Goal: Information Seeking & Learning: Check status

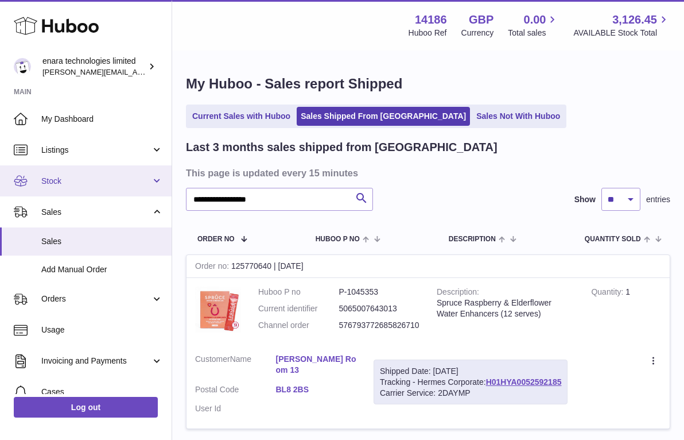
click at [141, 177] on div "**********" at bounding box center [342, 266] width 684 height 533
type input "**********"
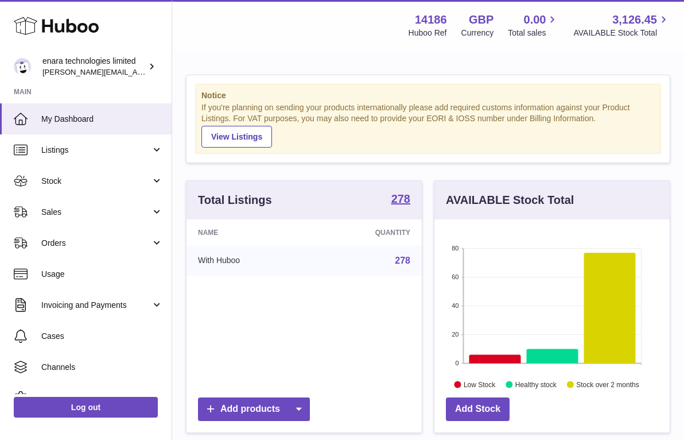
scroll to position [179, 235]
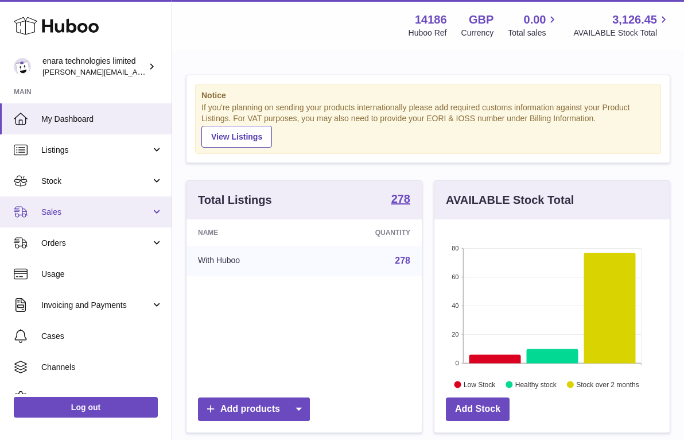
click at [80, 223] on link "Sales" at bounding box center [86, 211] width 172 height 31
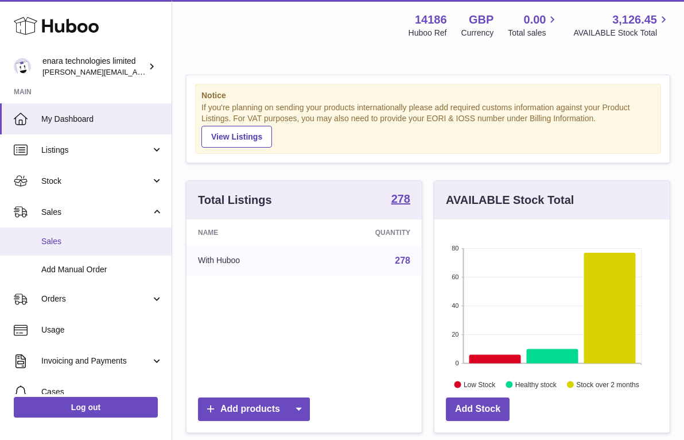
click at [83, 242] on span "Sales" at bounding box center [102, 241] width 122 height 11
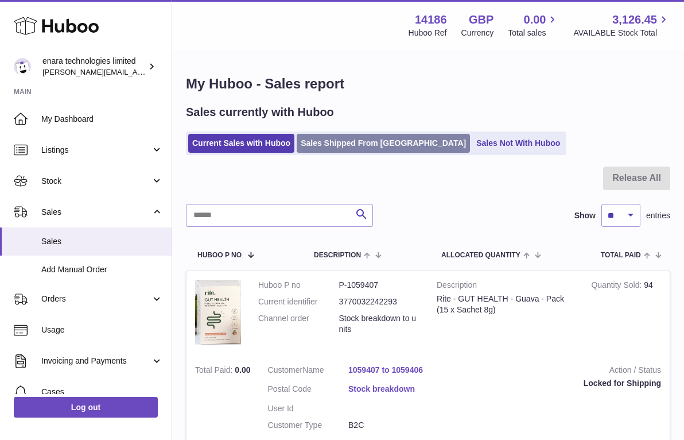
click at [381, 142] on link "Sales Shipped From Huboo" at bounding box center [383, 143] width 173 height 19
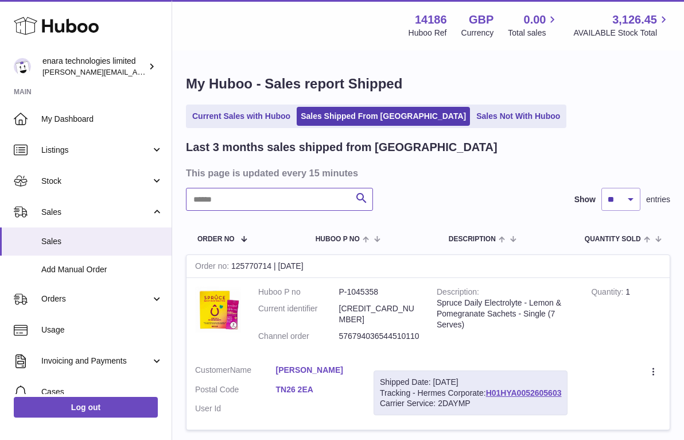
click at [285, 197] on input "text" at bounding box center [279, 199] width 187 height 23
paste input "**********"
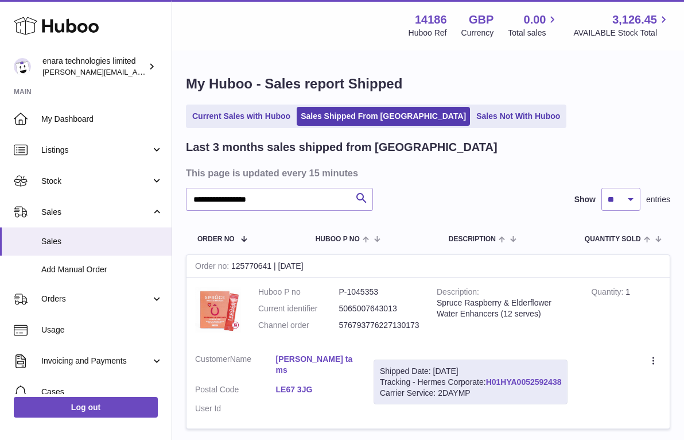
drag, startPoint x: 567, startPoint y: 376, endPoint x: 488, endPoint y: 379, distance: 78.7
click at [488, 379] on div "Shipped Date: 1st Oct 2025 Tracking - Hermes Corporate: H01HYA0052592438 Carrie…" at bounding box center [471, 381] width 194 height 45
copy div "H01HYA0052592438"
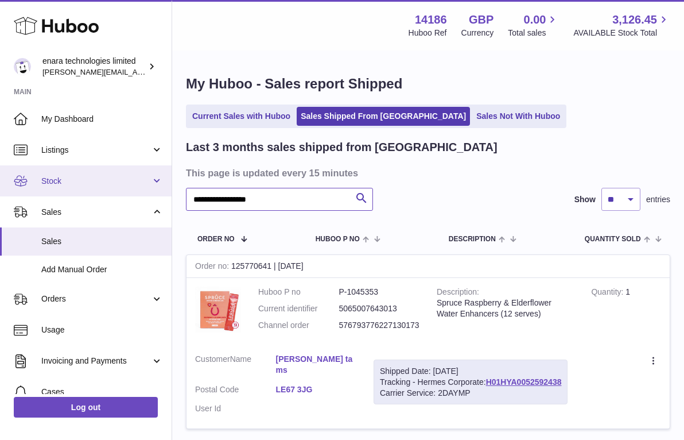
drag, startPoint x: 308, startPoint y: 199, endPoint x: 32, endPoint y: 180, distance: 276.7
click at [33, 180] on div "**********" at bounding box center [342, 266] width 684 height 533
paste input "text"
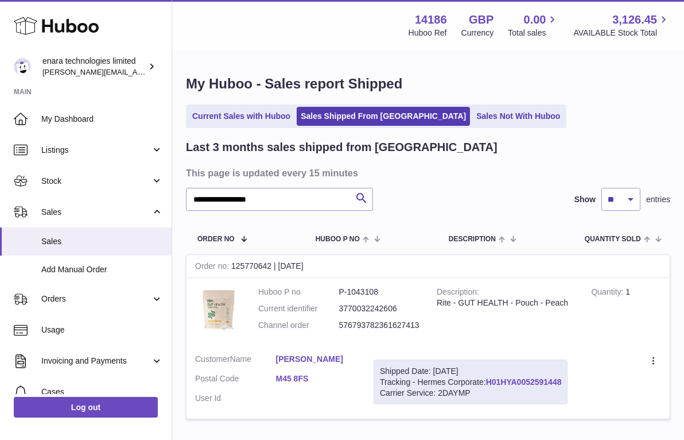
drag, startPoint x: 567, startPoint y: 376, endPoint x: 488, endPoint y: 379, distance: 78.7
click at [488, 379] on div "Shipped Date: 1st Oct 2025 Tracking - Hermes Corporate: H01HYA0052591448 Carrie…" at bounding box center [471, 381] width 194 height 45
copy div "H01HYA0052591448"
click at [678, 286] on div "**********" at bounding box center [428, 254] width 512 height 404
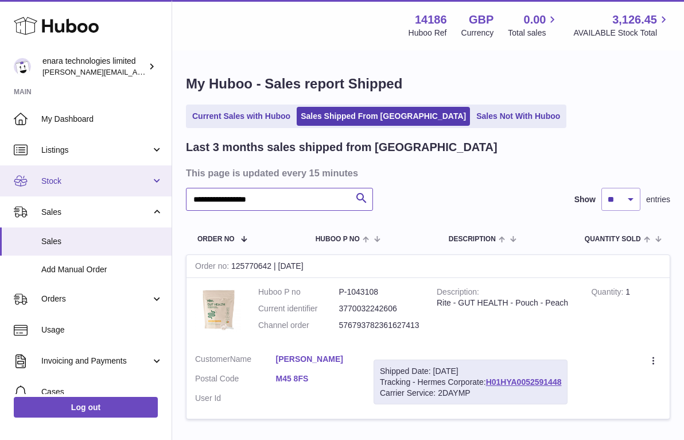
drag, startPoint x: 325, startPoint y: 197, endPoint x: 42, endPoint y: 165, distance: 284.8
click at [43, 165] on div "**********" at bounding box center [342, 261] width 684 height 523
paste input "text"
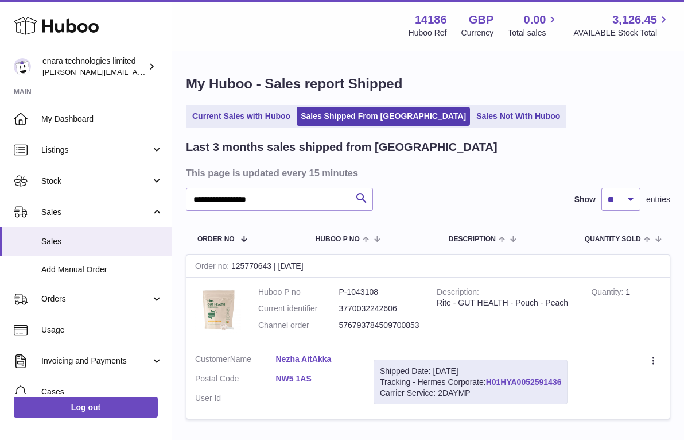
drag, startPoint x: 566, startPoint y: 378, endPoint x: 489, endPoint y: 378, distance: 77.5
click at [489, 378] on div "Shipped Date: 1st Oct 2025 Tracking - Hermes Corporate: H01HYA0052591436 Carrie…" at bounding box center [471, 381] width 194 height 45
copy div "H01HYA0052591436"
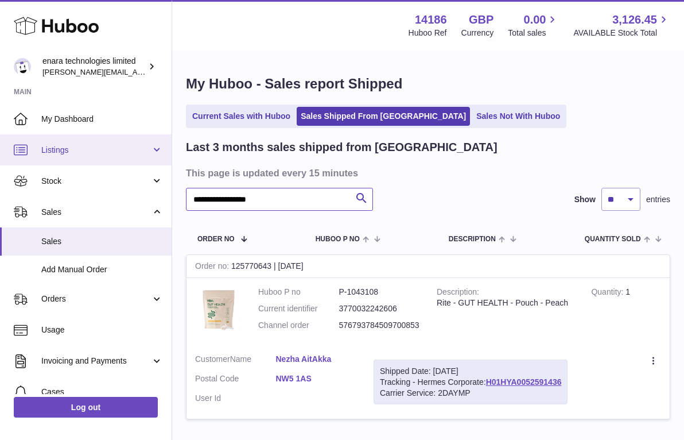
drag, startPoint x: 316, startPoint y: 200, endPoint x: 53, endPoint y: 156, distance: 267.0
click at [53, 156] on div "**********" at bounding box center [342, 261] width 684 height 523
paste input "text"
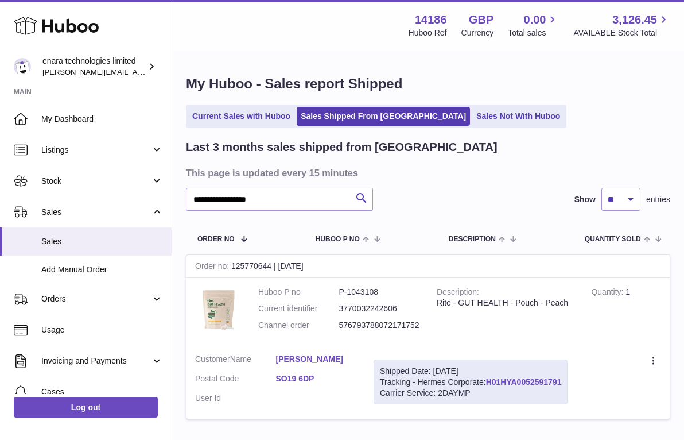
drag, startPoint x: 568, startPoint y: 379, endPoint x: 488, endPoint y: 378, distance: 80.4
click at [488, 378] on div "Shipped Date: 1st Oct 2025 Tracking - Hermes Corporate: H01HYA0052591791 Carrie…" at bounding box center [471, 381] width 194 height 45
copy div "H01HYA0052591791"
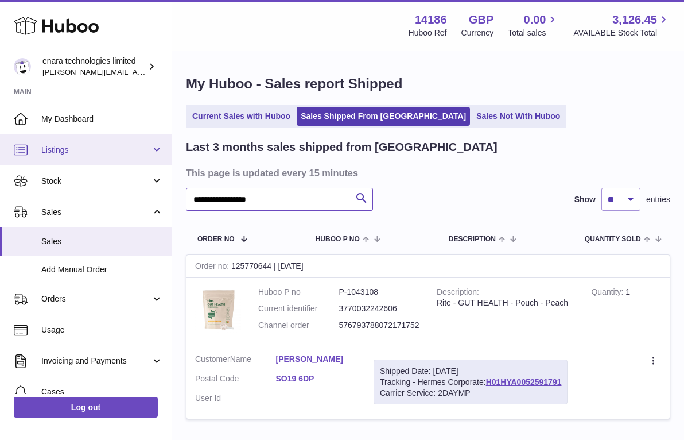
drag, startPoint x: 323, startPoint y: 196, endPoint x: 94, endPoint y: 153, distance: 233.5
click at [94, 153] on div "**********" at bounding box center [342, 261] width 684 height 523
paste input "text"
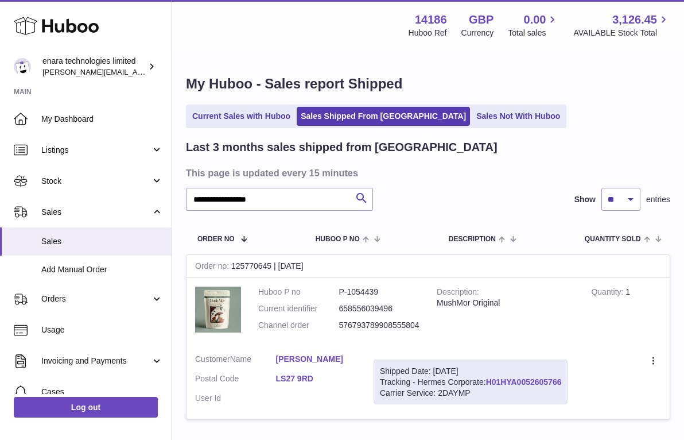
drag, startPoint x: 568, startPoint y: 376, endPoint x: 488, endPoint y: 378, distance: 79.8
click at [488, 378] on div "Shipped Date: 1st Oct 2025 Tracking - Hermes Corporate: H01HYA0052605766 Carrie…" at bounding box center [471, 381] width 194 height 45
copy div "H01HYA0052605766"
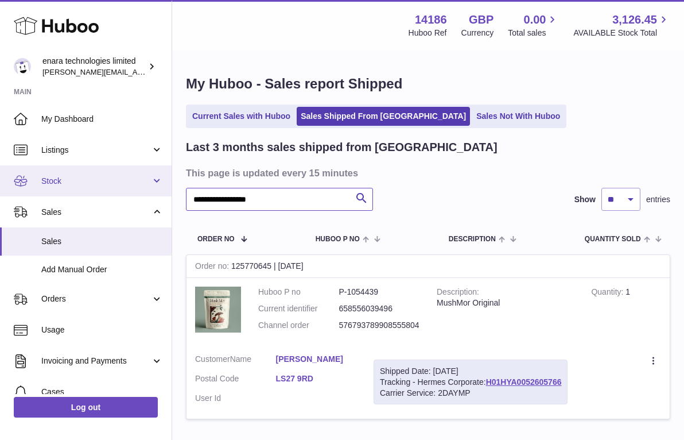
drag, startPoint x: 288, startPoint y: 204, endPoint x: 51, endPoint y: 165, distance: 239.7
click at [51, 165] on div "**********" at bounding box center [342, 261] width 684 height 523
paste input "text"
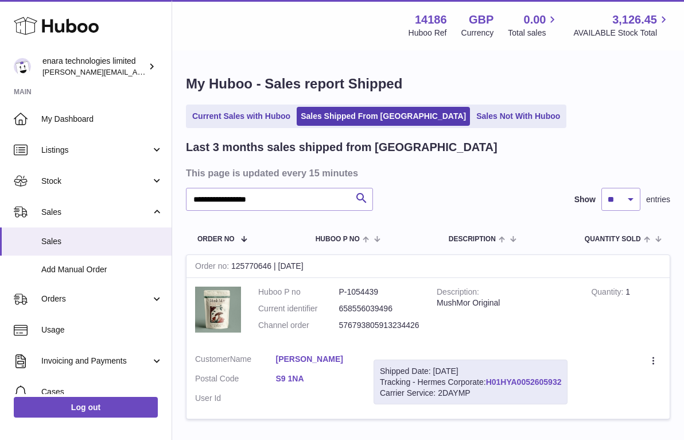
drag, startPoint x: 566, startPoint y: 376, endPoint x: 490, endPoint y: 380, distance: 76.4
click at [490, 380] on div "Shipped Date: 1st Oct 2025 Tracking - Hermes Corporate: H01HYA0052605932 Carrie…" at bounding box center [471, 381] width 194 height 45
copy div "H01HYA0052605932"
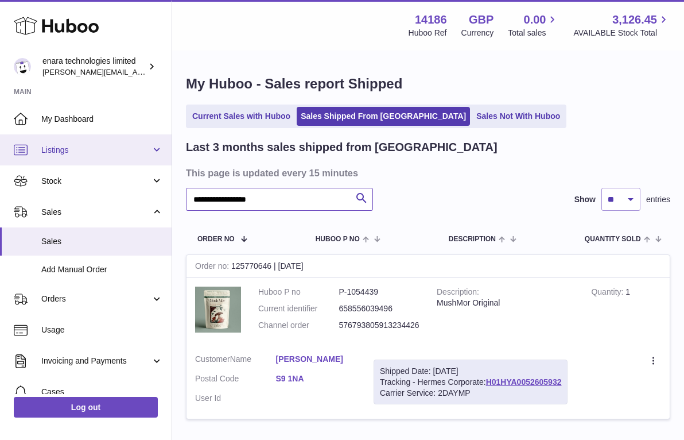
drag, startPoint x: 304, startPoint y: 195, endPoint x: 119, endPoint y: 158, distance: 188.9
click at [119, 158] on div "**********" at bounding box center [342, 261] width 684 height 523
paste input "text"
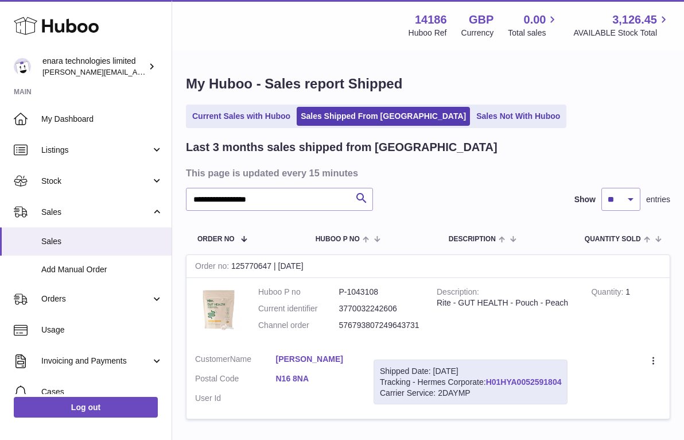
drag, startPoint x: 568, startPoint y: 378, endPoint x: 490, endPoint y: 382, distance: 77.6
click at [490, 382] on div "Shipped Date: 1st Oct 2025 Tracking - Hermes Corporate: H01HYA0052591804 Carrie…" at bounding box center [471, 381] width 194 height 45
copy div "H01HYA0052591804"
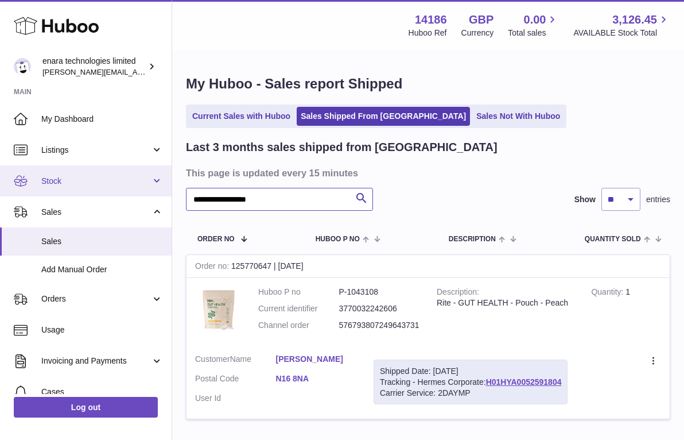
drag, startPoint x: 292, startPoint y: 205, endPoint x: 69, endPoint y: 182, distance: 223.9
click at [69, 183] on div "**********" at bounding box center [342, 261] width 684 height 523
paste input "text"
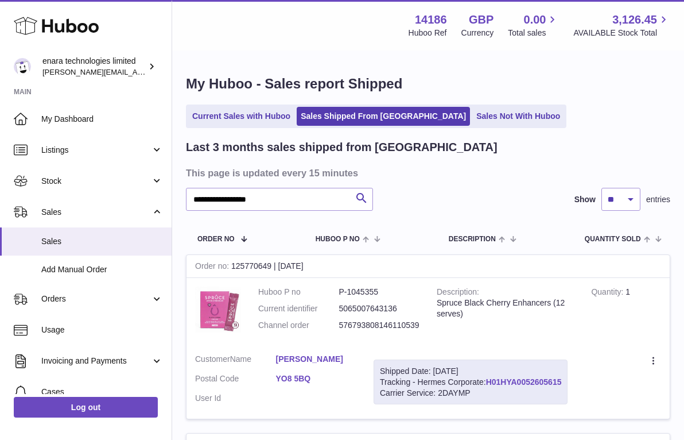
drag, startPoint x: 565, startPoint y: 379, endPoint x: 489, endPoint y: 380, distance: 76.3
click at [489, 380] on div "Shipped Date: 1st Oct 2025 Tracking - Hermes Corporate: H01HYA0052605615 Carrie…" at bounding box center [471, 381] width 194 height 45
copy div "H01HYA0052605615"
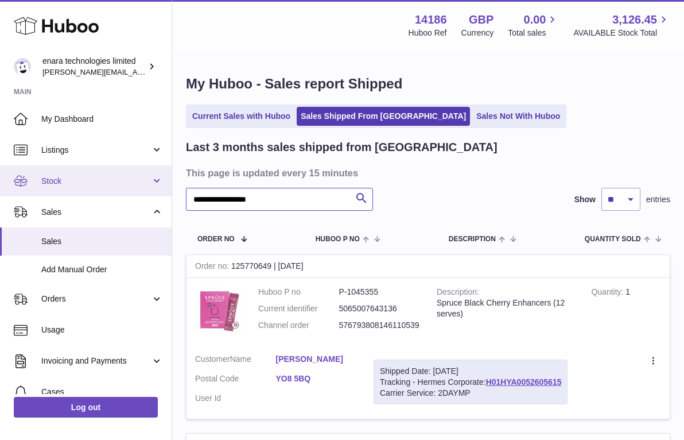
drag, startPoint x: 297, startPoint y: 196, endPoint x: 89, endPoint y: 185, distance: 208.0
click at [89, 187] on div "**********" at bounding box center [342, 351] width 684 height 702
paste input "text"
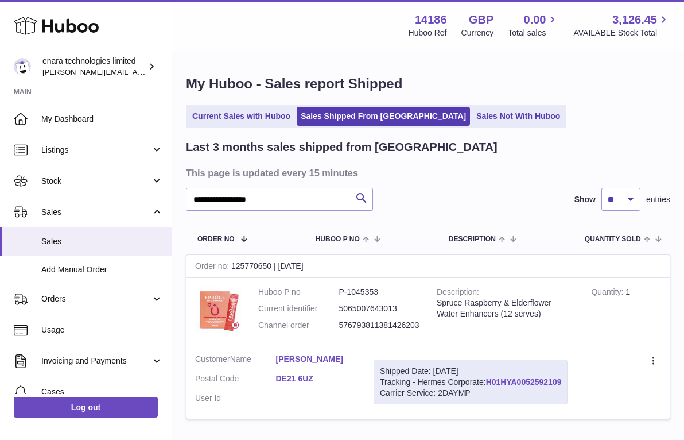
drag, startPoint x: 568, startPoint y: 376, endPoint x: 488, endPoint y: 379, distance: 79.8
click at [488, 379] on div "Shipped Date: 1st Oct 2025 Tracking - Hermes Corporate: H01HYA0052592109 Carrie…" at bounding box center [471, 381] width 194 height 45
copy div "H01HYA0052592109"
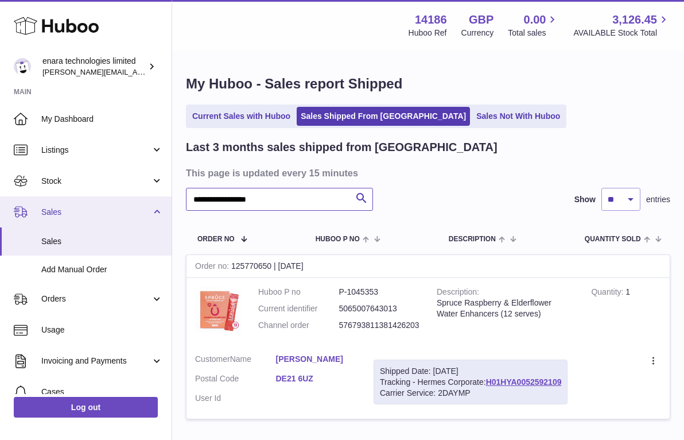
drag, startPoint x: 296, startPoint y: 197, endPoint x: 112, endPoint y: 196, distance: 183.7
click at [114, 196] on div "**********" at bounding box center [342, 261] width 684 height 523
paste input "text"
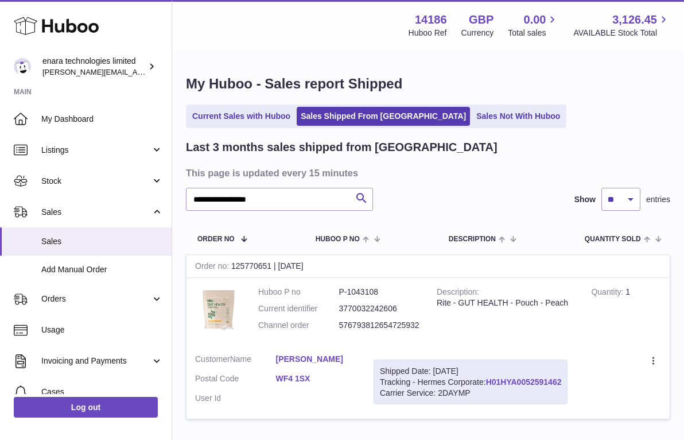
drag, startPoint x: 568, startPoint y: 378, endPoint x: 488, endPoint y: 380, distance: 79.2
click at [488, 380] on div "Shipped Date: 1st Oct 2025 Tracking - Hermes Corporate: H01HYA0052591462 Carrie…" at bounding box center [471, 381] width 194 height 45
copy div "H01HYA0052591462"
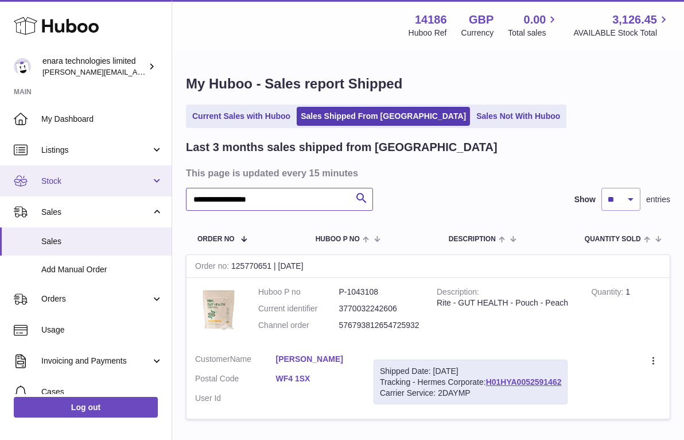
drag, startPoint x: 314, startPoint y: 197, endPoint x: 153, endPoint y: 177, distance: 161.9
click at [153, 178] on div "**********" at bounding box center [342, 261] width 684 height 523
paste input "text"
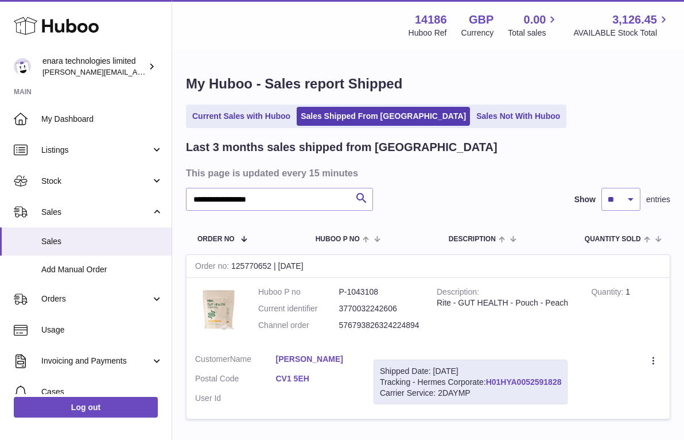
drag, startPoint x: 569, startPoint y: 376, endPoint x: 488, endPoint y: 381, distance: 80.5
click at [488, 381] on div "Shipped Date: 1st Oct 2025 Tracking - Hermes Corporate: H01HYA0052591828 Carrie…" at bounding box center [471, 381] width 194 height 45
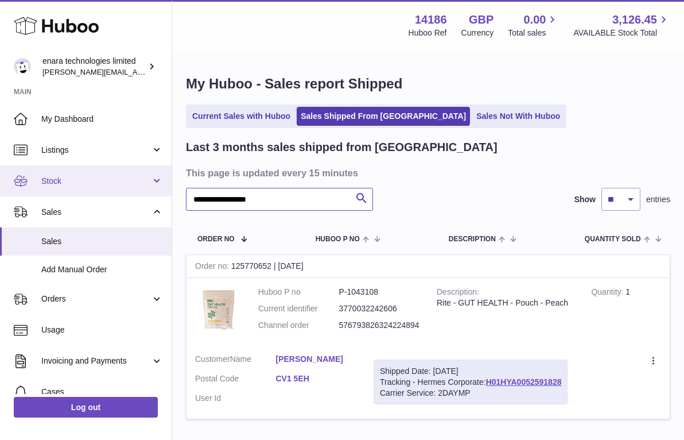
paste input "text"
drag, startPoint x: 305, startPoint y: 204, endPoint x: 135, endPoint y: 174, distance: 172.5
click at [135, 174] on div "**********" at bounding box center [342, 261] width 684 height 523
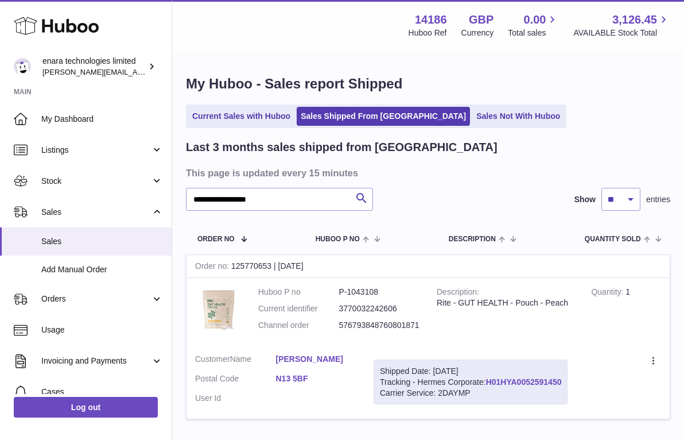
drag, startPoint x: 568, startPoint y: 376, endPoint x: 489, endPoint y: 381, distance: 78.8
click at [489, 381] on div "Shipped Date: 1st Oct 2025 Tracking - Hermes Corporate: H01HYA0052591450 Carrie…" at bounding box center [471, 381] width 194 height 45
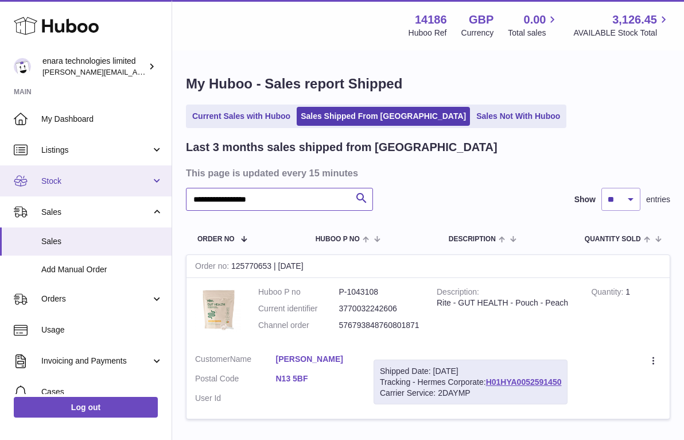
drag, startPoint x: 302, startPoint y: 200, endPoint x: 117, endPoint y: 178, distance: 186.6
click at [118, 179] on div "**********" at bounding box center [342, 261] width 684 height 523
paste input "text"
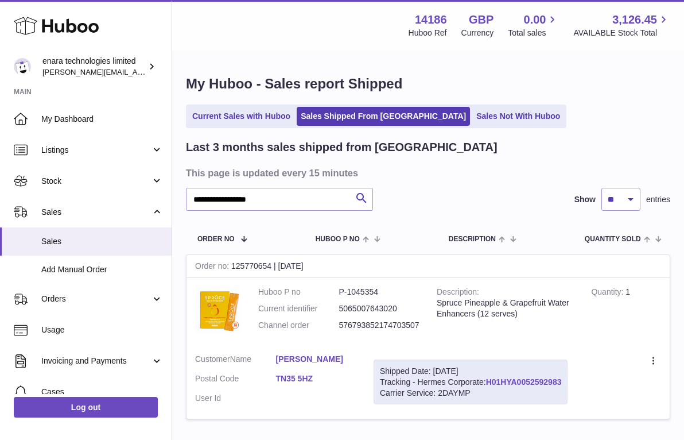
drag, startPoint x: 566, startPoint y: 376, endPoint x: 490, endPoint y: 374, distance: 77.0
click at [490, 374] on div "Shipped Date: 1st Oct 2025 Tracking - Hermes Corporate: H01HYA0052592983 Carrie…" at bounding box center [471, 381] width 194 height 45
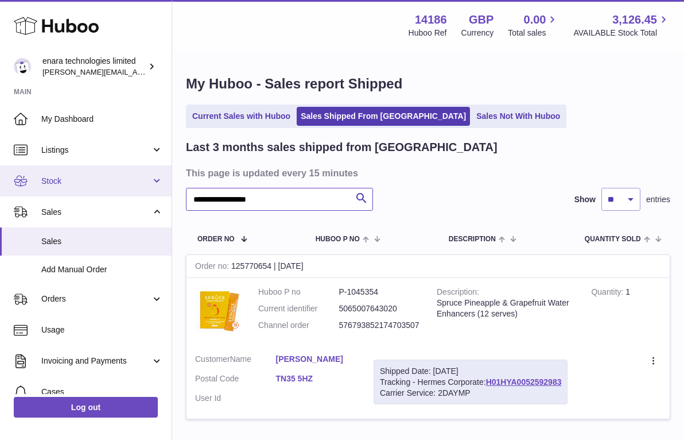
drag, startPoint x: 300, startPoint y: 198, endPoint x: 91, endPoint y: 168, distance: 211.1
click at [91, 168] on div "**********" at bounding box center [342, 261] width 684 height 523
paste input "text"
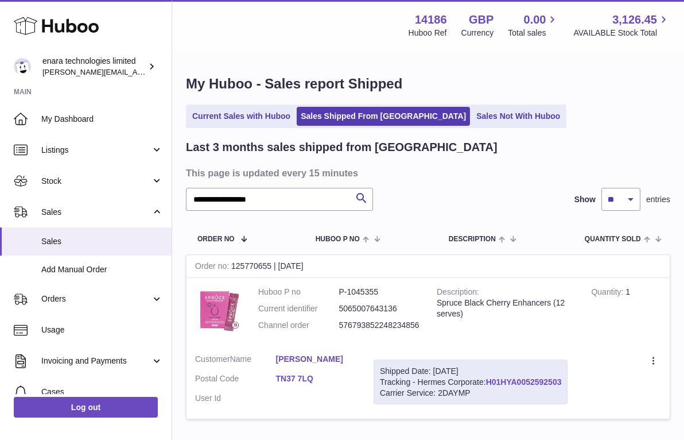
drag, startPoint x: 567, startPoint y: 378, endPoint x: 490, endPoint y: 378, distance: 76.9
click at [490, 378] on div "Shipped Date: 1st Oct 2025 Tracking - Hermes Corporate: H01HYA0052592503 Carrie…" at bounding box center [471, 381] width 194 height 45
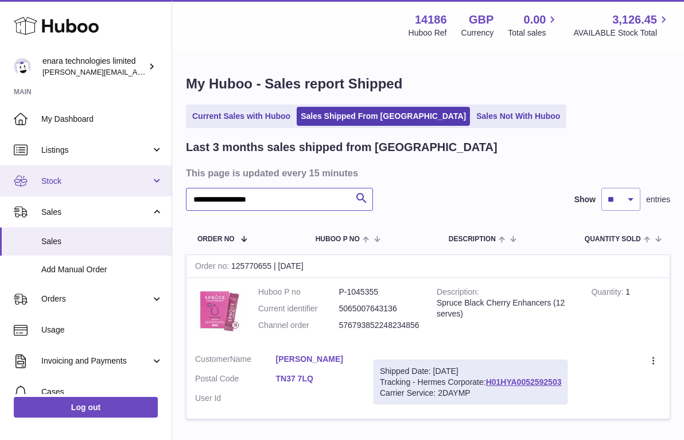
drag, startPoint x: 293, startPoint y: 201, endPoint x: 68, endPoint y: 191, distance: 225.2
click at [68, 193] on div "**********" at bounding box center [342, 261] width 684 height 523
paste input "text"
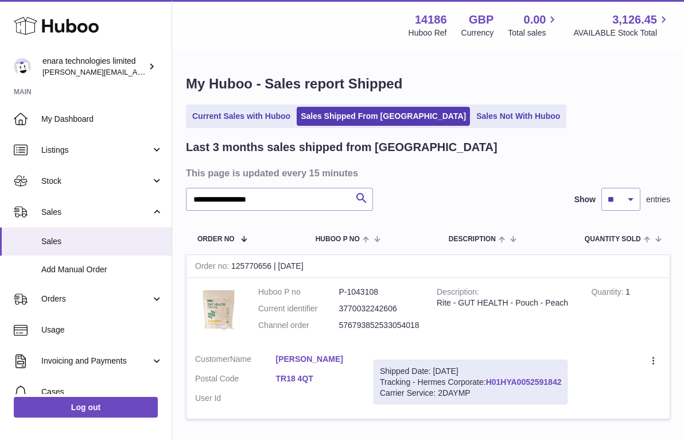
drag, startPoint x: 568, startPoint y: 379, endPoint x: 488, endPoint y: 381, distance: 80.4
click at [487, 381] on div "Shipped Date: 1st Oct 2025 Tracking - Hermes Corporate: H01HYA0052591842 Carrie…" at bounding box center [471, 381] width 194 height 45
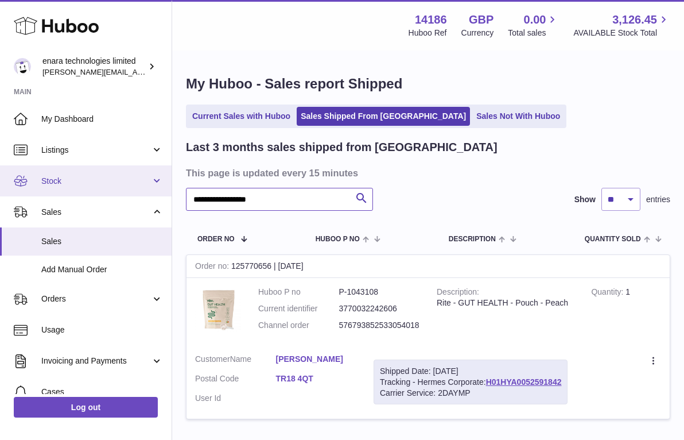
drag, startPoint x: 308, startPoint y: 203, endPoint x: 122, endPoint y: 181, distance: 187.3
click at [122, 185] on div "**********" at bounding box center [342, 261] width 684 height 523
paste input "text"
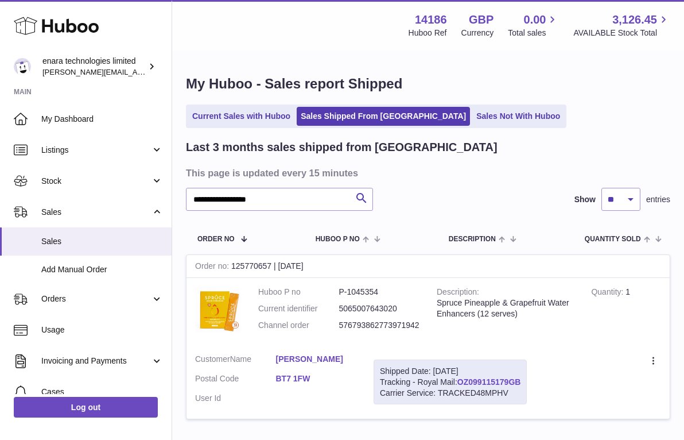
drag, startPoint x: 526, startPoint y: 375, endPoint x: 459, endPoint y: 378, distance: 67.2
click at [459, 378] on div "Shipped Date: 1st Oct 2025 Tracking - Royal Mail: OZ099115179GB Carrier Service…" at bounding box center [450, 381] width 153 height 45
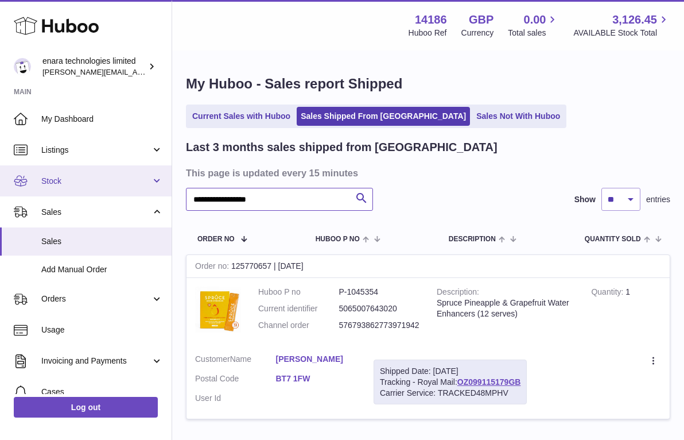
drag, startPoint x: 296, startPoint y: 197, endPoint x: 100, endPoint y: 176, distance: 196.9
click at [100, 176] on div "**********" at bounding box center [342, 261] width 684 height 523
paste input "text"
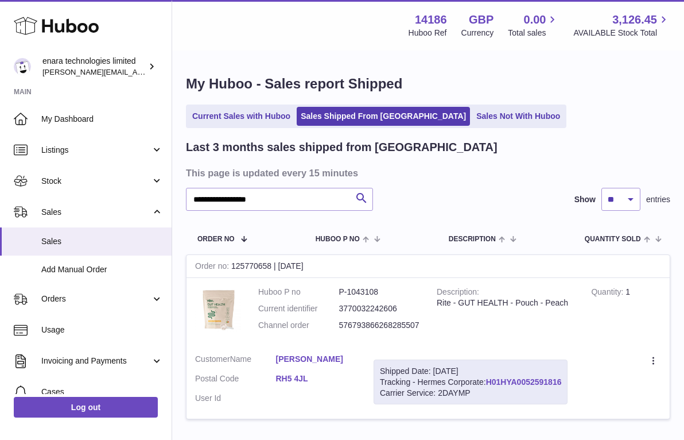
drag, startPoint x: 566, startPoint y: 378, endPoint x: 491, endPoint y: 378, distance: 75.8
click at [490, 378] on div "Shipped Date: 1st Oct 2025 Tracking - Hermes Corporate: H01HYA0052591816 Carrie…" at bounding box center [471, 381] width 194 height 45
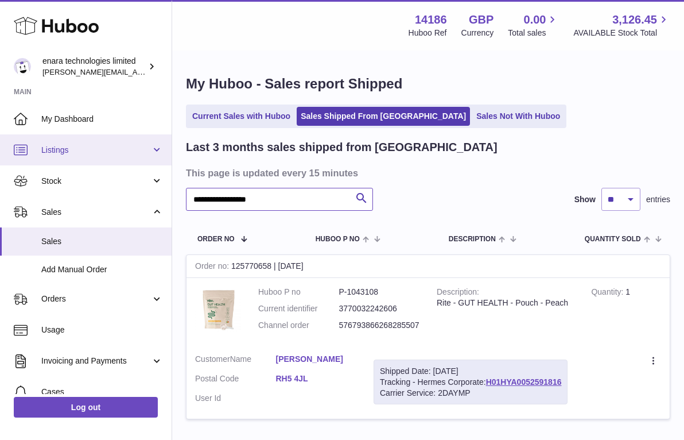
drag, startPoint x: 326, startPoint y: 197, endPoint x: 82, endPoint y: 162, distance: 246.4
click at [82, 162] on div "**********" at bounding box center [342, 261] width 684 height 523
paste input "text"
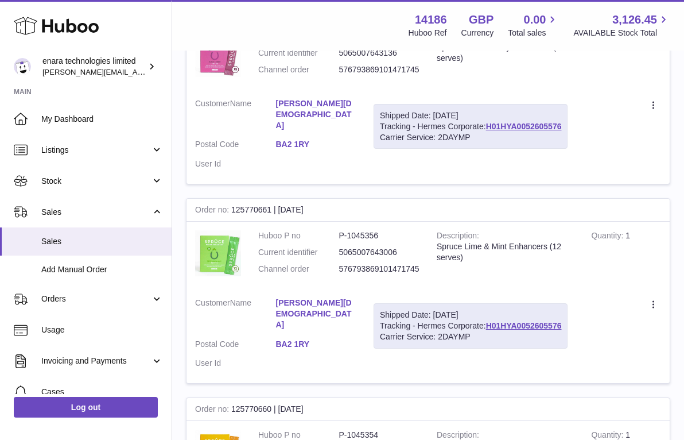
scroll to position [253, 0]
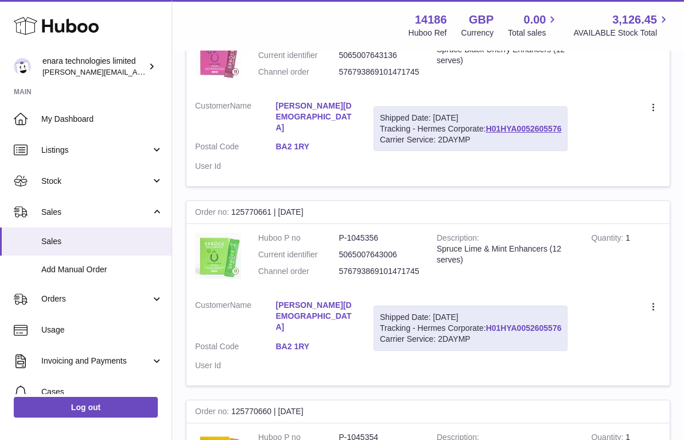
drag, startPoint x: 565, startPoint y: 298, endPoint x: 491, endPoint y: 301, distance: 74.7
click at [491, 305] on div "Shipped Date: 1st Oct 2025 Tracking - Hermes Corporate: H01HYA0052605576 Carrie…" at bounding box center [471, 327] width 194 height 45
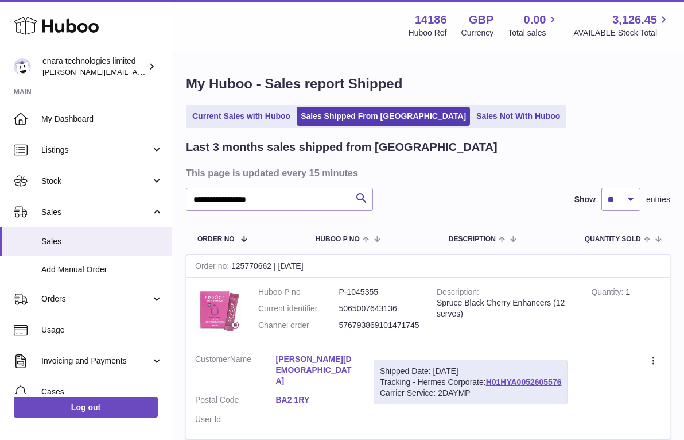
scroll to position [0, 0]
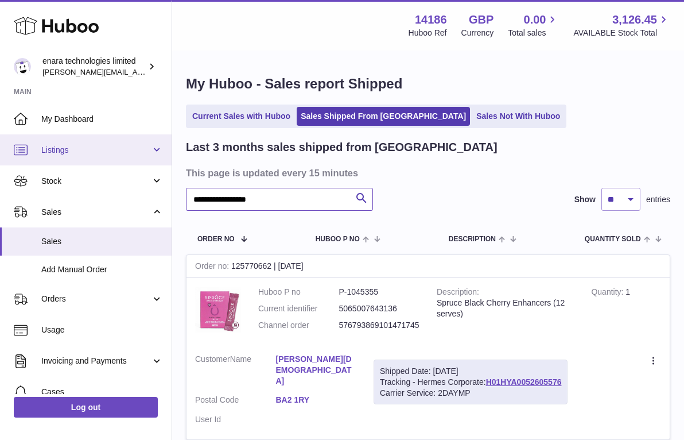
drag, startPoint x: 316, startPoint y: 197, endPoint x: 61, endPoint y: 153, distance: 258.7
paste input "text"
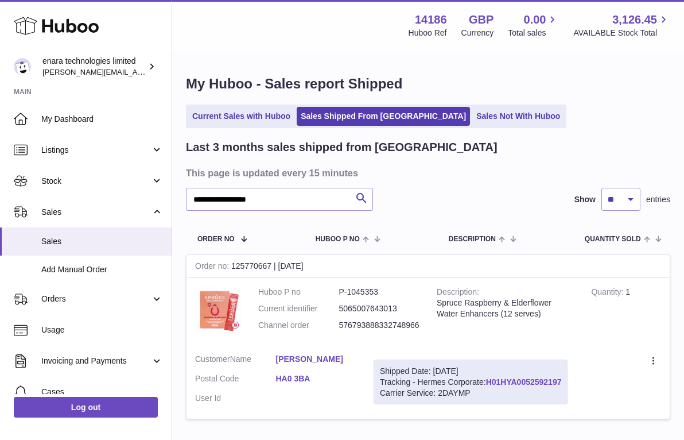
drag, startPoint x: 567, startPoint y: 376, endPoint x: 488, endPoint y: 379, distance: 79.3
click at [488, 379] on div "Shipped Date: 1st Oct 2025 Tracking - Hermes Corporate: H01HYA0052592197 Carrie…" at bounding box center [471, 381] width 194 height 45
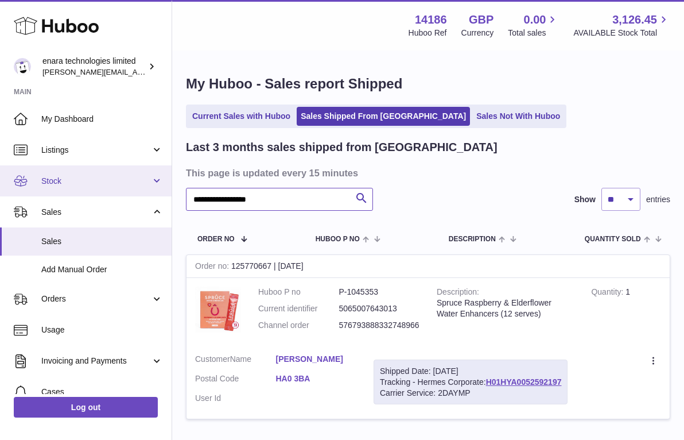
drag, startPoint x: 304, startPoint y: 196, endPoint x: 109, endPoint y: 188, distance: 194.7
click at [110, 189] on div "**********" at bounding box center [342, 261] width 684 height 523
paste input "text"
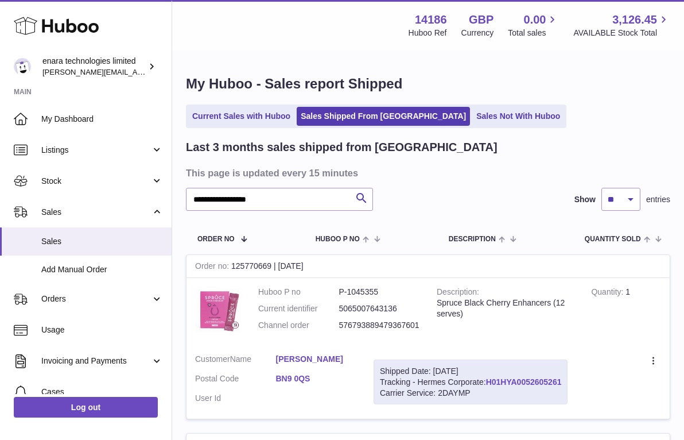
drag, startPoint x: 564, startPoint y: 376, endPoint x: 490, endPoint y: 379, distance: 74.6
click at [490, 379] on div "Shipped Date: 1st Oct 2025 Tracking - Hermes Corporate: H01HYA0052605261 Carrie…" at bounding box center [471, 381] width 194 height 45
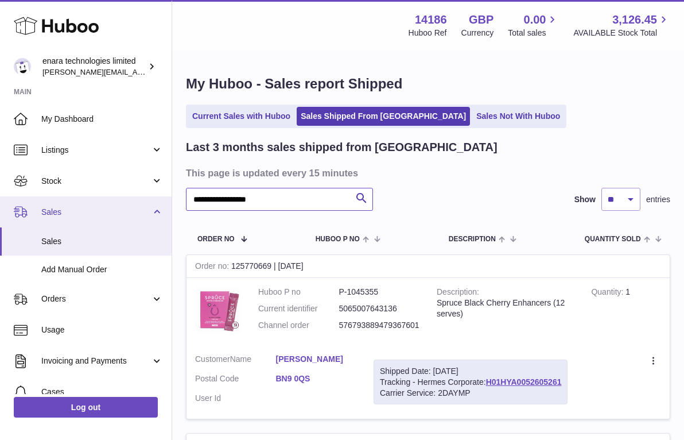
drag, startPoint x: 312, startPoint y: 203, endPoint x: 108, endPoint y: 196, distance: 203.9
click at [110, 197] on div "**********" at bounding box center [342, 351] width 684 height 702
paste input "text"
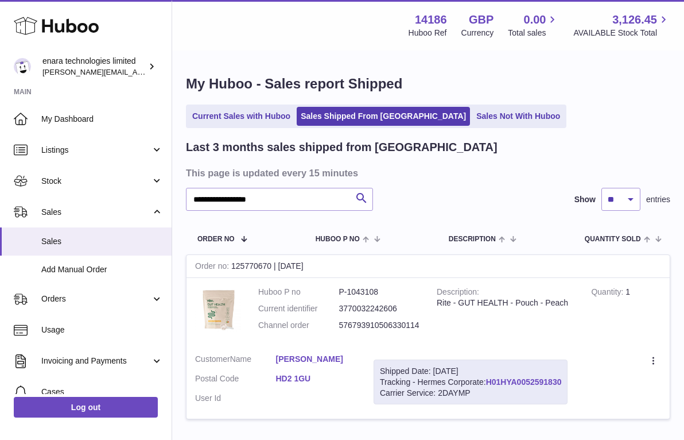
drag, startPoint x: 566, startPoint y: 377, endPoint x: 489, endPoint y: 379, distance: 77.5
click at [489, 379] on div "Shipped Date: 1st Oct 2025 Tracking - Hermes Corporate: H01HYA0052591830 Carrie…" at bounding box center [471, 381] width 194 height 45
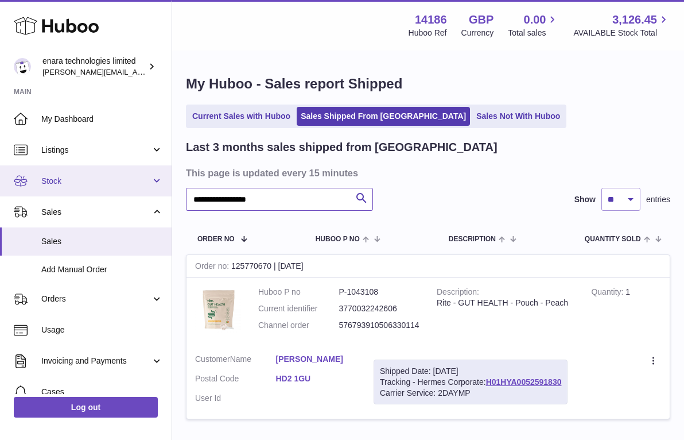
drag, startPoint x: 288, startPoint y: 206, endPoint x: 121, endPoint y: 166, distance: 172.3
click at [121, 166] on div "**********" at bounding box center [342, 261] width 684 height 523
paste input "text"
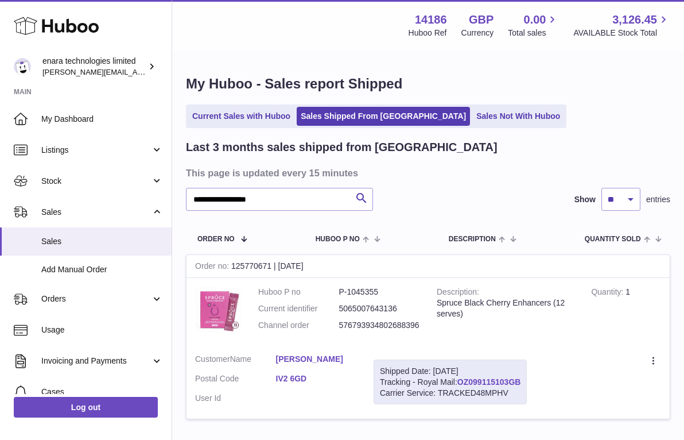
drag, startPoint x: 527, startPoint y: 377, endPoint x: 460, endPoint y: 378, distance: 67.2
click at [460, 378] on div "Shipped Date: 1st Oct 2025 Tracking - Royal Mail: OZ099115103GB Carrier Service…" at bounding box center [450, 381] width 153 height 45
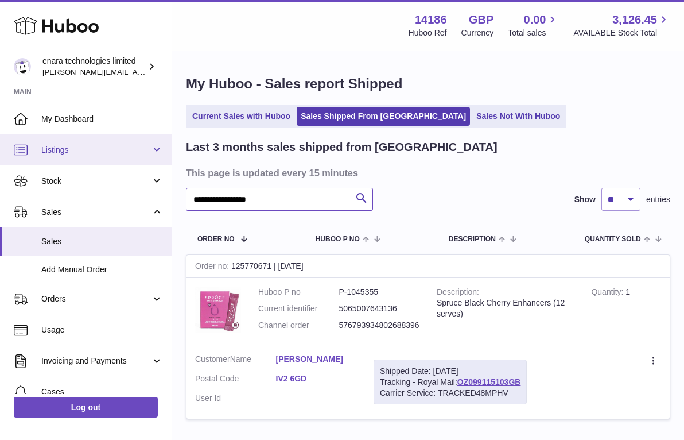
drag, startPoint x: 309, startPoint y: 201, endPoint x: 79, endPoint y: 155, distance: 235.2
click at [79, 155] on div "**********" at bounding box center [342, 261] width 684 height 523
paste input "text"
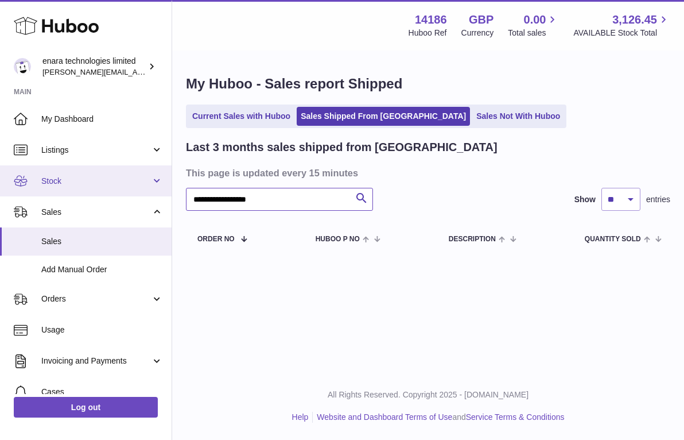
drag, startPoint x: 312, startPoint y: 197, endPoint x: 84, endPoint y: 166, distance: 230.5
click at [84, 169] on div "**********" at bounding box center [342, 220] width 684 height 440
paste input "text"
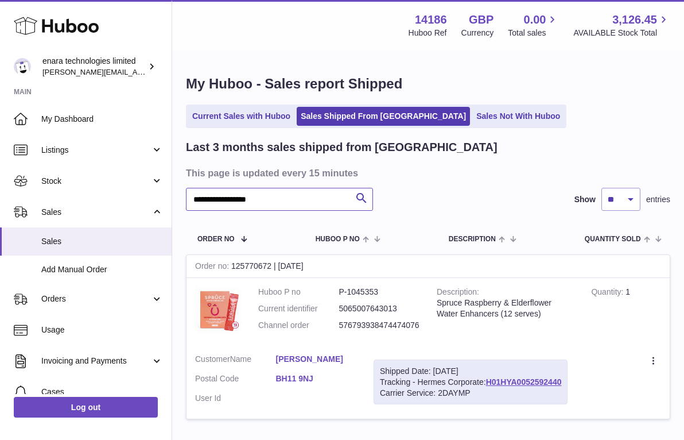
type input "**********"
drag, startPoint x: 565, startPoint y: 376, endPoint x: 488, endPoint y: 379, distance: 76.4
click at [488, 379] on div "Shipped Date: 1st Oct 2025 Tracking - Hermes Corporate: H01HYA0052592440 Carrie…" at bounding box center [471, 381] width 194 height 45
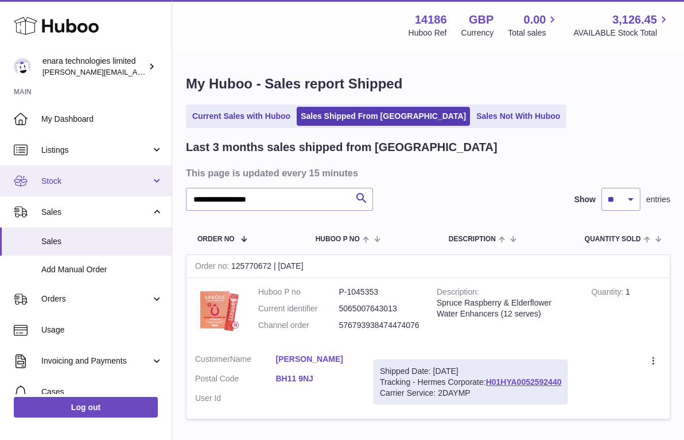
click at [125, 176] on span "Stock" at bounding box center [96, 181] width 110 height 11
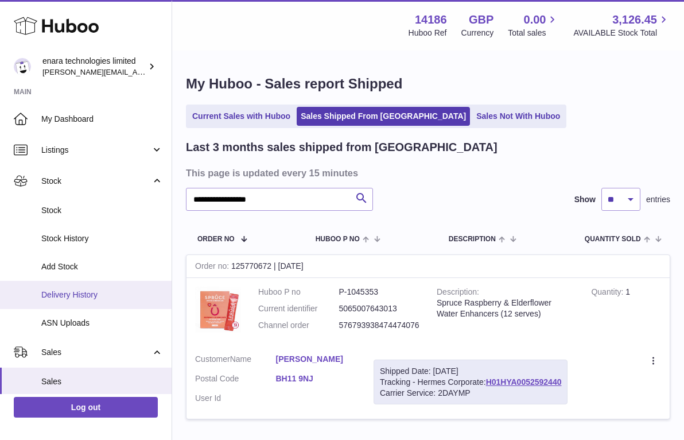
click at [96, 281] on link "Delivery History" at bounding box center [86, 295] width 172 height 28
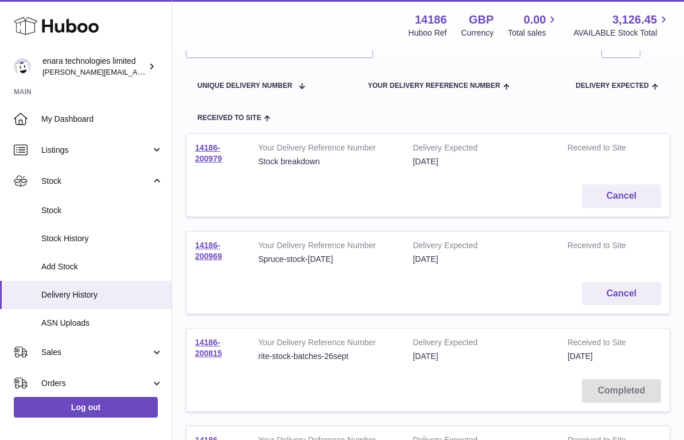
scroll to position [111, 0]
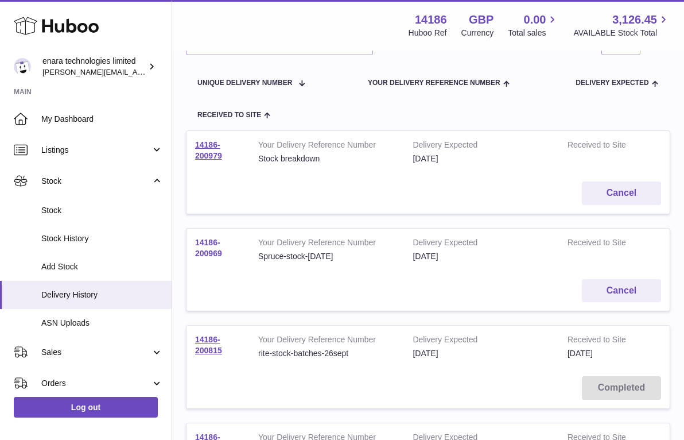
click at [210, 247] on link "14186-200969" at bounding box center [208, 248] width 27 height 20
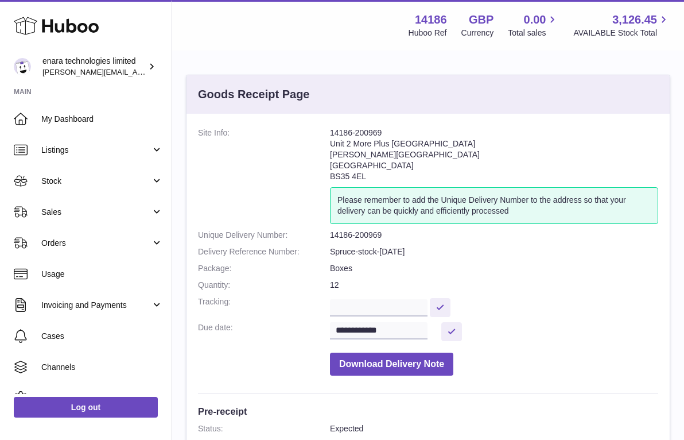
drag, startPoint x: 383, startPoint y: 134, endPoint x: 325, endPoint y: 135, distance: 57.4
click at [325, 135] on dl "**********" at bounding box center [428, 254] width 460 height 254
copy dl "14186-200969"
click at [563, 235] on dd "14186-200969" at bounding box center [494, 235] width 328 height 11
drag, startPoint x: 390, startPoint y: 132, endPoint x: 329, endPoint y: 130, distance: 61.5
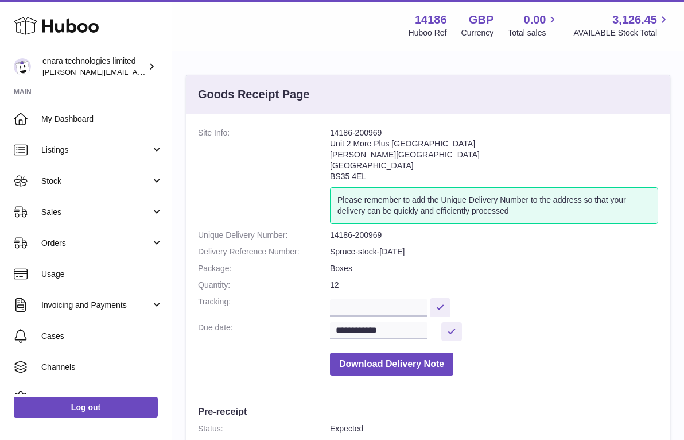
click at [329, 130] on dl "**********" at bounding box center [428, 254] width 460 height 254
copy dl "14186-200969"
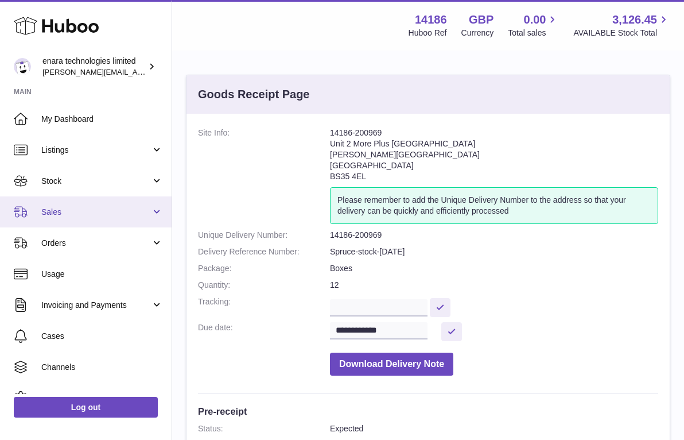
click at [109, 214] on span "Sales" at bounding box center [96, 212] width 110 height 11
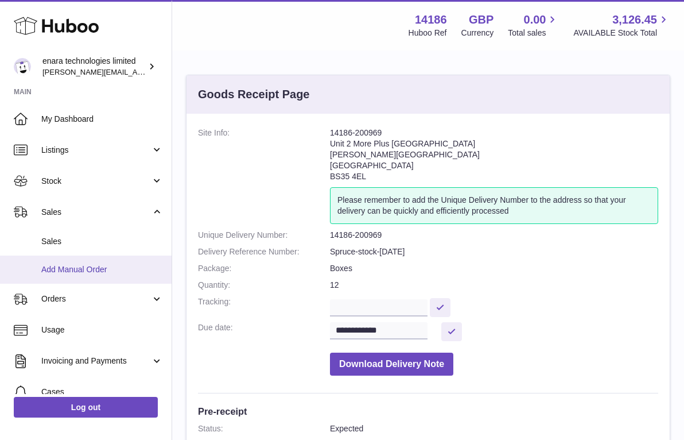
click at [103, 271] on span "Add Manual Order" at bounding box center [102, 269] width 122 height 11
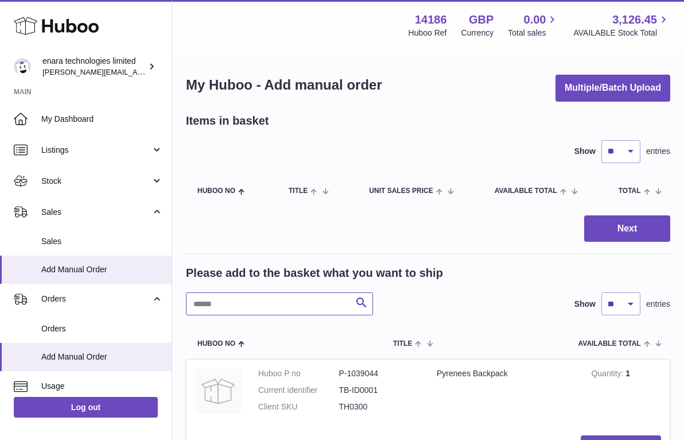
click at [320, 310] on input "text" at bounding box center [279, 303] width 187 height 23
type input "****"
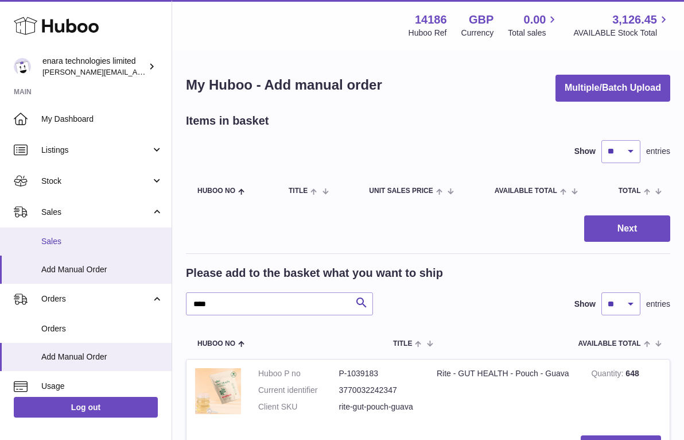
click at [113, 243] on span "Sales" at bounding box center [102, 241] width 122 height 11
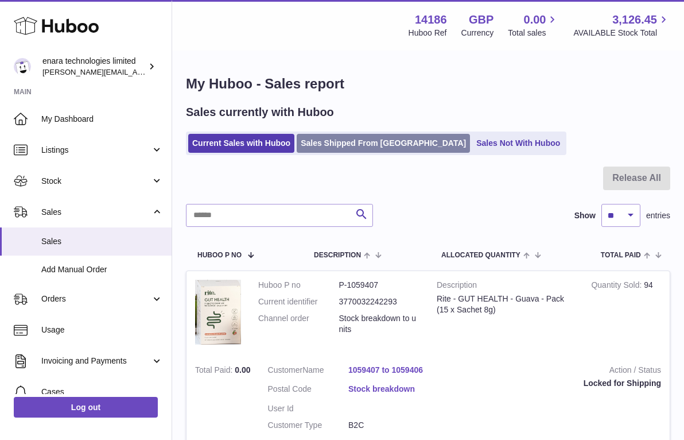
click at [373, 139] on link "Sales Shipped From [GEOGRAPHIC_DATA]" at bounding box center [383, 143] width 173 height 19
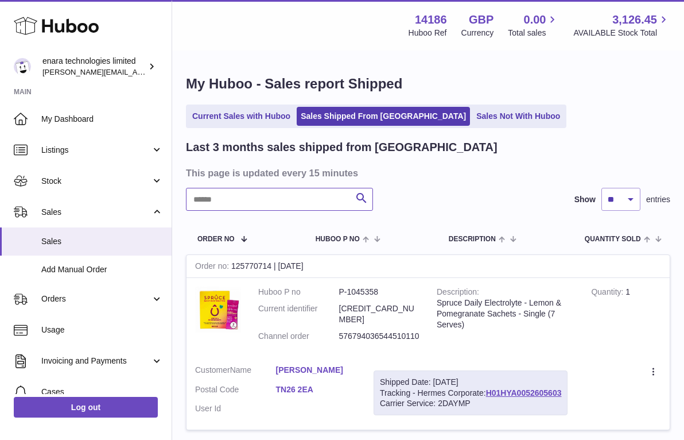
click at [316, 199] on input "text" at bounding box center [279, 199] width 187 height 23
paste input "**********"
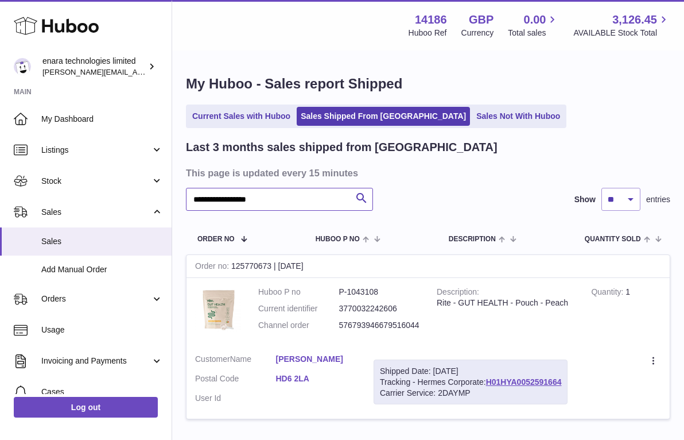
type input "**********"
drag, startPoint x: 568, startPoint y: 376, endPoint x: 488, endPoint y: 382, distance: 79.4
click at [488, 382] on div "Shipped Date: 1st Oct 2025 Tracking - Hermes Corporate: H01HYA0052591664 Carrie…" at bounding box center [471, 381] width 194 height 45
copy div "H01HYA0052591664"
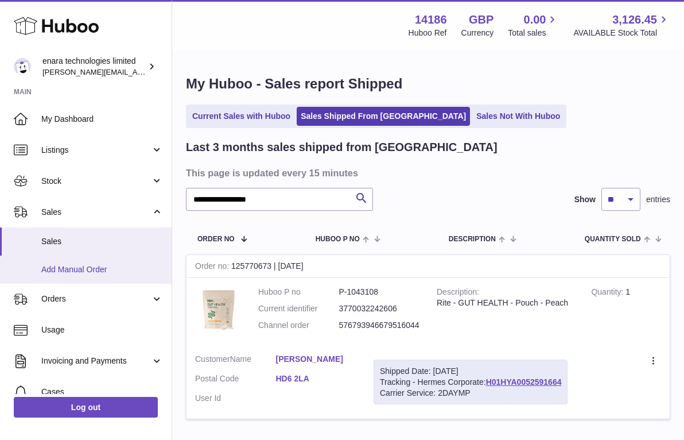
click at [126, 264] on span "Add Manual Order" at bounding box center [102, 269] width 122 height 11
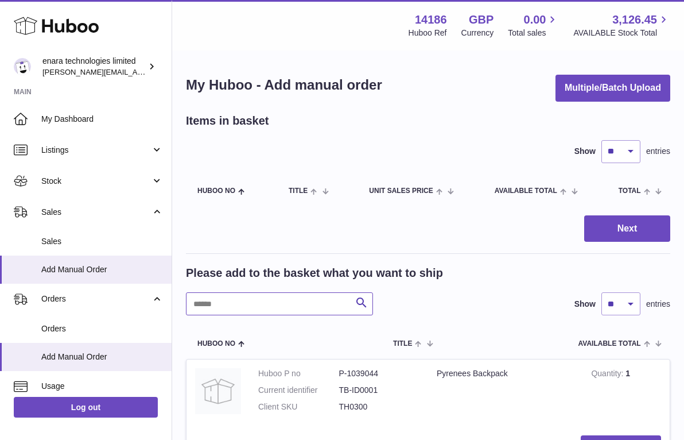
click at [278, 300] on input "text" at bounding box center [279, 303] width 187 height 23
type input "******"
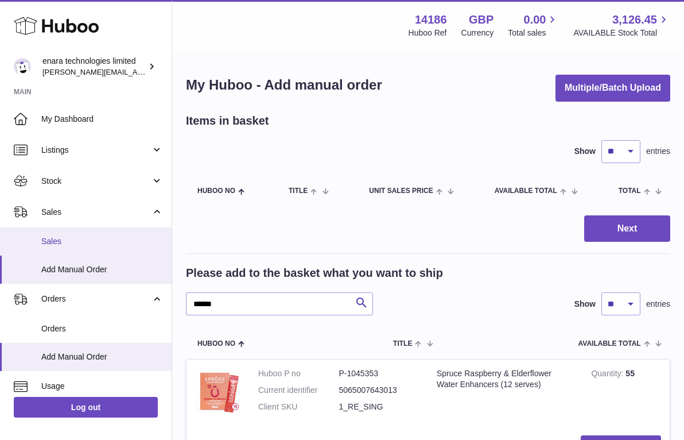
click at [91, 242] on span "Sales" at bounding box center [102, 241] width 122 height 11
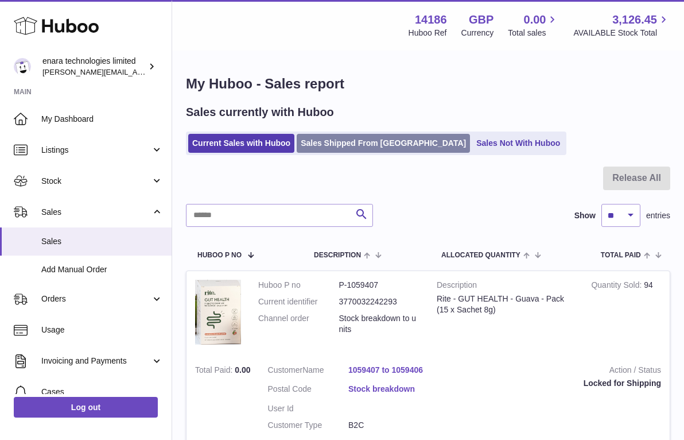
click at [363, 138] on link "Sales Shipped From [GEOGRAPHIC_DATA]" at bounding box center [383, 143] width 173 height 19
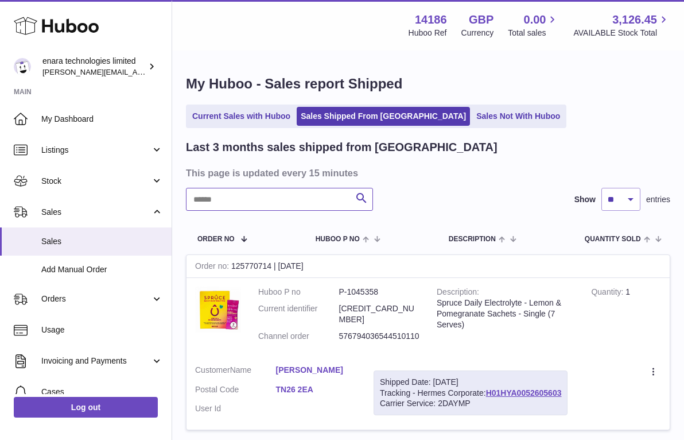
click at [304, 203] on input "text" at bounding box center [279, 199] width 187 height 23
paste input "**********"
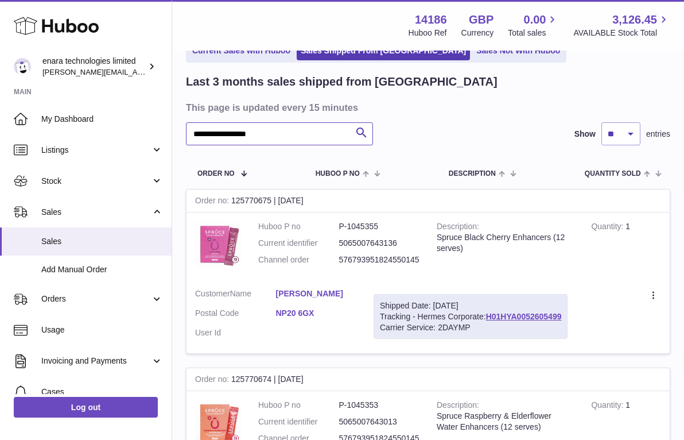
scroll to position [118, 0]
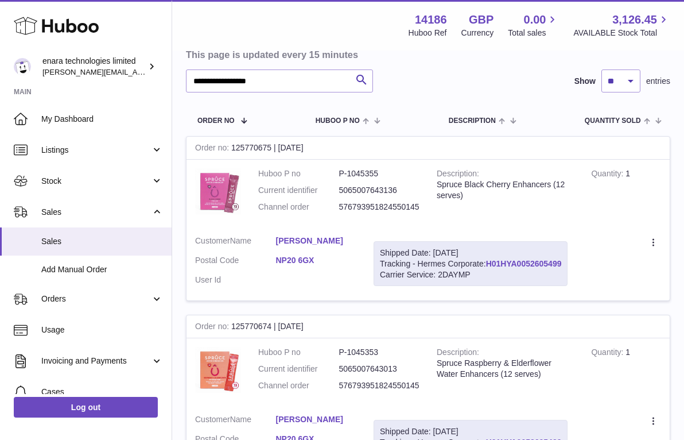
drag, startPoint x: 569, startPoint y: 257, endPoint x: 490, endPoint y: 260, distance: 79.3
click at [490, 260] on div "Shipped Date: 1st Oct 2025 Tracking - Hermes Corporate: H01HYA0052605499 Carrie…" at bounding box center [471, 263] width 194 height 45
copy div "H01HYA0052605499"
drag, startPoint x: 282, startPoint y: 85, endPoint x: 100, endPoint y: 30, distance: 189.9
click at [100, 30] on div "**********" at bounding box center [342, 233] width 684 height 702
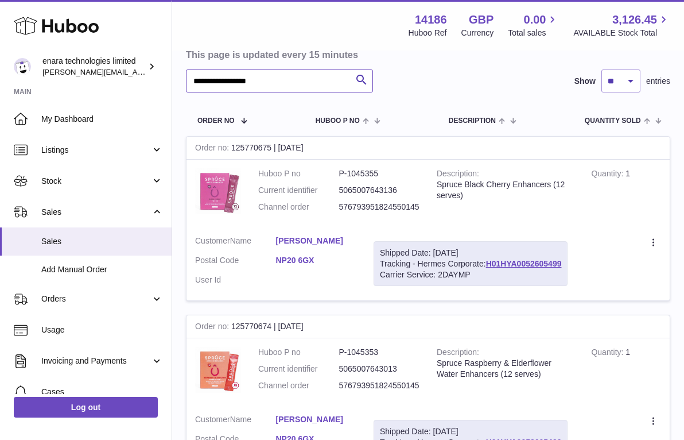
paste input "text"
drag, startPoint x: 568, startPoint y: 259, endPoint x: 489, endPoint y: 261, distance: 78.6
click at [489, 261] on div "Shipped Date: 1st Oct 2025 Tracking - Hermes Corporate: H01HYA0052605449 Carrie…" at bounding box center [471, 263] width 194 height 45
copy div "H01HYA0052605449"
drag, startPoint x: 294, startPoint y: 84, endPoint x: 28, endPoint y: 46, distance: 268.4
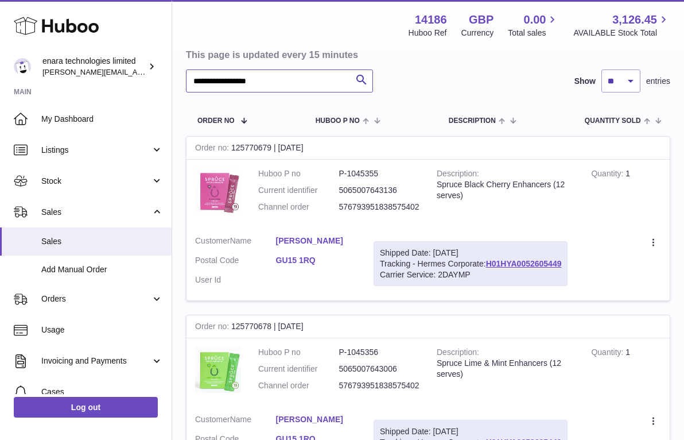
click at [28, 47] on div "**********" at bounding box center [342, 411] width 684 height 1059
paste input "text"
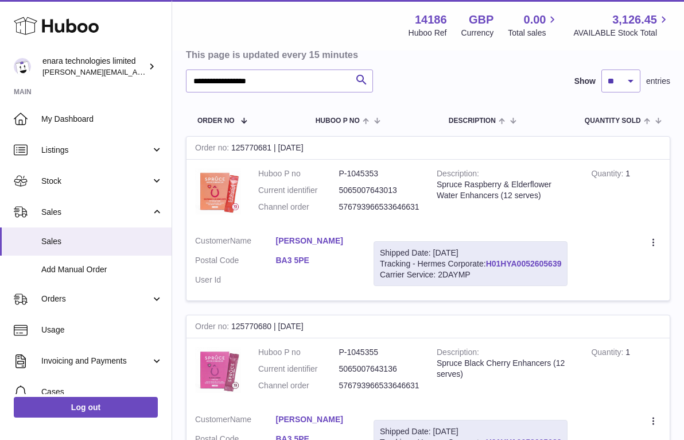
drag, startPoint x: 567, startPoint y: 259, endPoint x: 488, endPoint y: 262, distance: 78.7
click at [488, 262] on div "Shipped Date: 1st Oct 2025 Tracking - Hermes Corporate: H01HYA0052605639 Carrie…" at bounding box center [471, 263] width 194 height 45
copy div "H01HYA0052605639"
drag, startPoint x: 310, startPoint y: 83, endPoint x: 58, endPoint y: 35, distance: 256.4
click at [58, 35] on div "**********" at bounding box center [342, 233] width 684 height 702
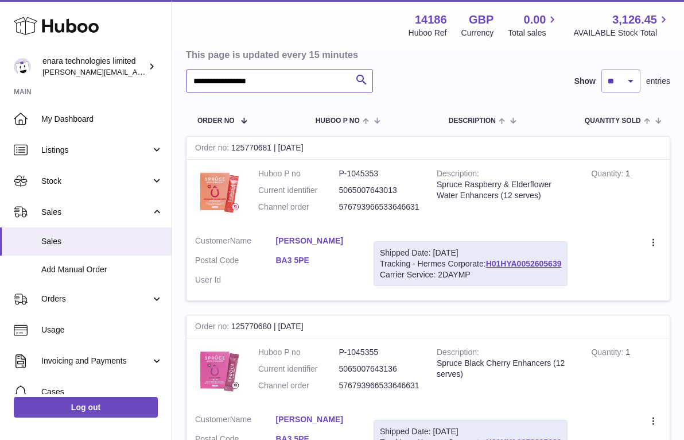
paste input "text"
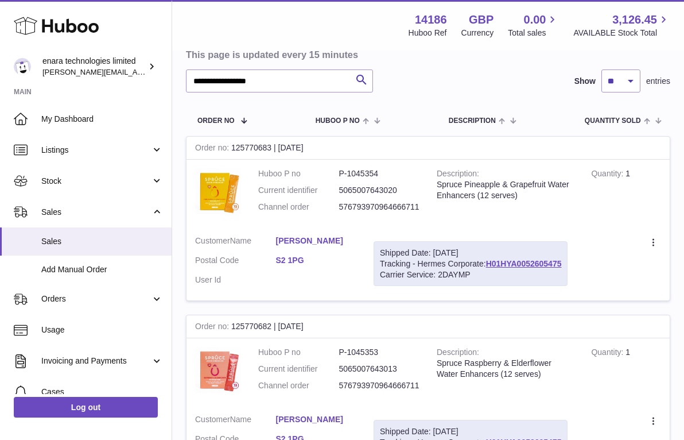
drag, startPoint x: 568, startPoint y: 259, endPoint x: 486, endPoint y: 259, distance: 82.1
click at [486, 259] on div "Shipped Date: 1st Oct 2025 Tracking - Hermes Corporate: H01HYA0052605475 Carrie…" at bounding box center [471, 263] width 194 height 45
click at [616, 246] on div "Create a ticket Duplicate Order" at bounding box center [623, 242] width 76 height 14
copy div "H01HYA0052605475"
drag, startPoint x: 289, startPoint y: 83, endPoint x: 61, endPoint y: 37, distance: 232.9
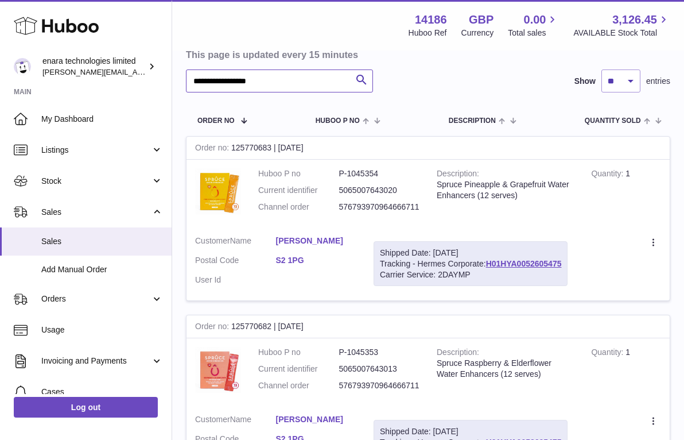
click at [61, 38] on div "**********" at bounding box center [342, 233] width 684 height 702
paste input "text"
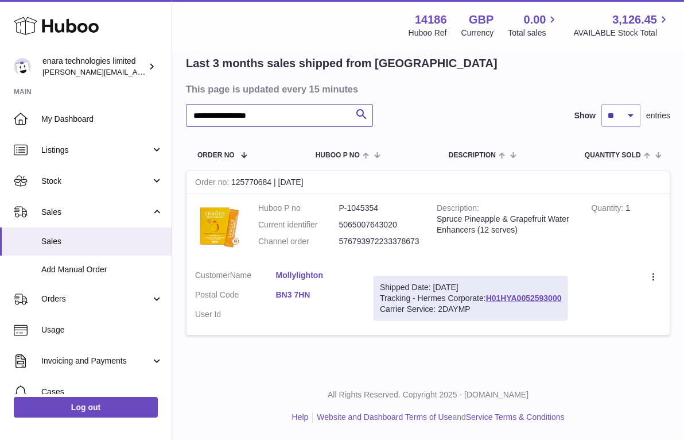
scroll to position [79, 0]
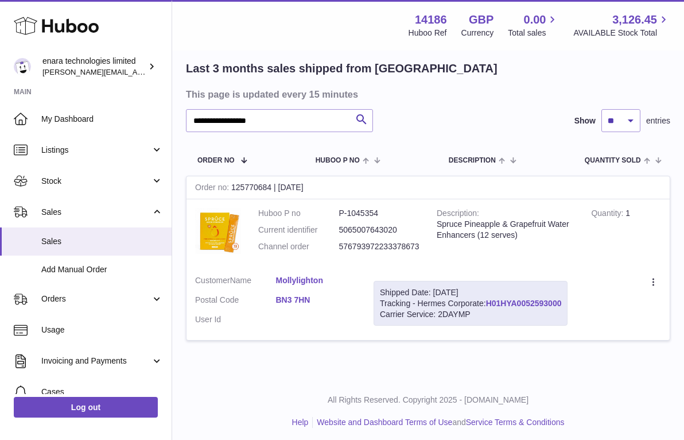
drag, startPoint x: 566, startPoint y: 298, endPoint x: 488, endPoint y: 301, distance: 78.1
click at [488, 301] on div "Shipped Date: 1st Oct 2025 Tracking - Hermes Corporate: H01HYA0052593000 Carrie…" at bounding box center [471, 303] width 194 height 45
copy div "H01HYA0052593000"
drag, startPoint x: 288, startPoint y: 118, endPoint x: 51, endPoint y: 87, distance: 239.5
click at [51, 87] on div "**********" at bounding box center [342, 182] width 684 height 523
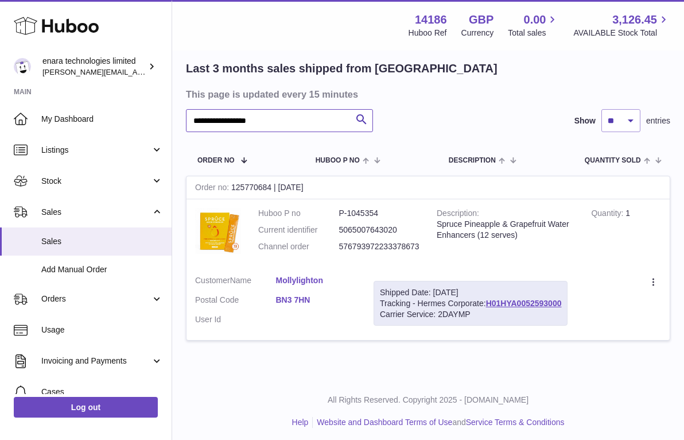
paste input "text"
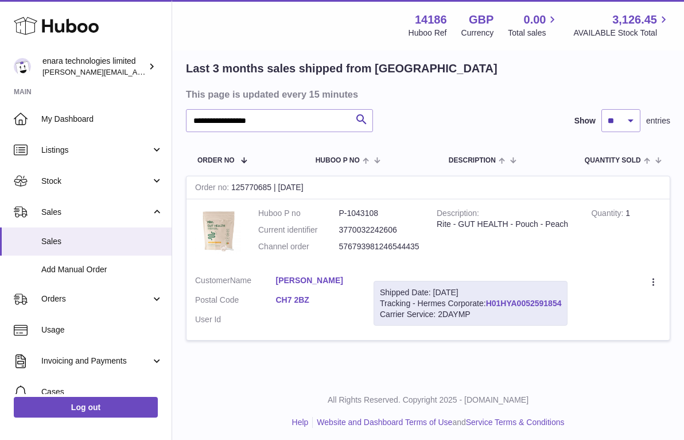
drag, startPoint x: 565, startPoint y: 305, endPoint x: 489, endPoint y: 301, distance: 76.5
click at [489, 301] on div "Shipped Date: 1st Oct 2025 Tracking - Hermes Corporate: H01HYA0052591854 Carrie…" at bounding box center [471, 303] width 194 height 45
copy div "H01HYA0052591854"
drag, startPoint x: 288, startPoint y: 123, endPoint x: 119, endPoint y: 101, distance: 169.6
click at [123, 102] on div "**********" at bounding box center [342, 182] width 684 height 523
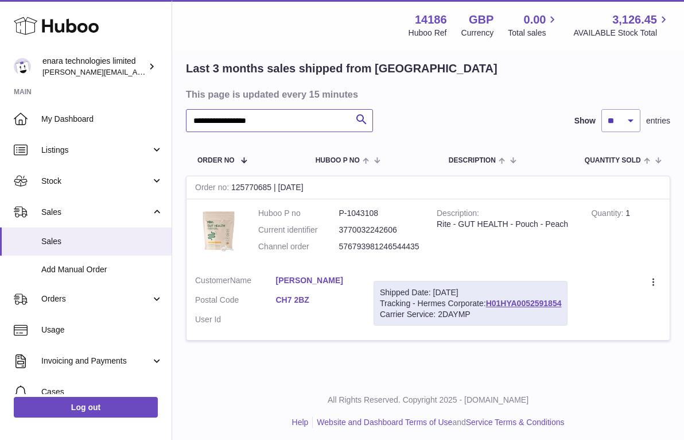
paste input "text"
drag, startPoint x: 568, startPoint y: 300, endPoint x: 490, endPoint y: 300, distance: 78.6
click at [490, 300] on div "Shipped Date: 1st Oct 2025 Tracking - Hermes Corporate: H01HYA0052592515 Carrie…" at bounding box center [471, 303] width 194 height 45
copy div "H01HYA0052592515"
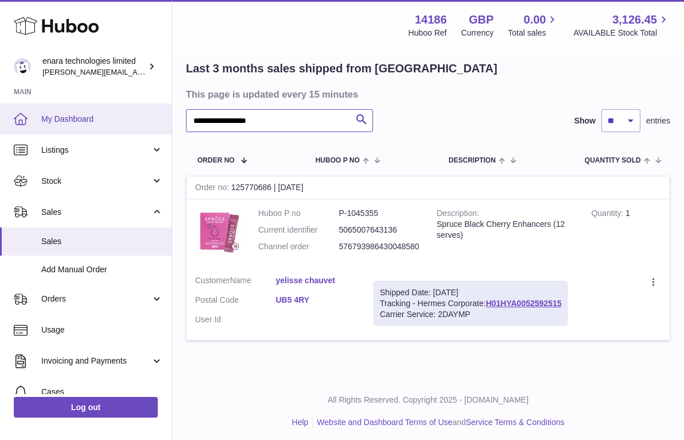
drag, startPoint x: 309, startPoint y: 121, endPoint x: 119, endPoint y: 109, distance: 189.8
click at [119, 109] on div "**********" at bounding box center [342, 182] width 684 height 523
paste input "text"
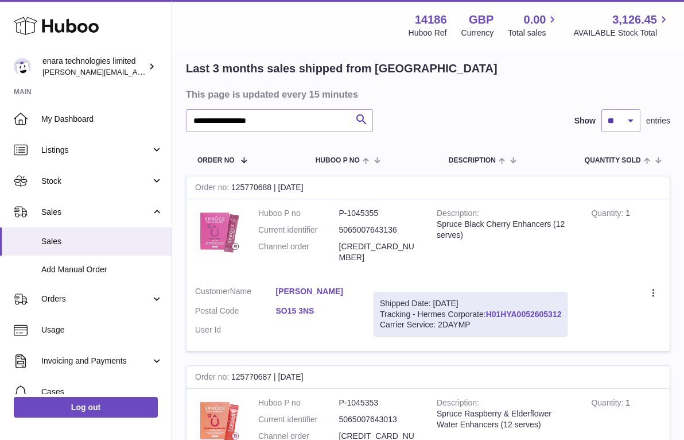
drag, startPoint x: 565, startPoint y: 301, endPoint x: 489, endPoint y: 301, distance: 76.3
click at [489, 301] on div "Shipped Date: 1st Oct 2025 Tracking - Hermes Corporate: H01HYA0052605312 Carrie…" at bounding box center [471, 314] width 194 height 45
copy div "H01HYA0052605312"
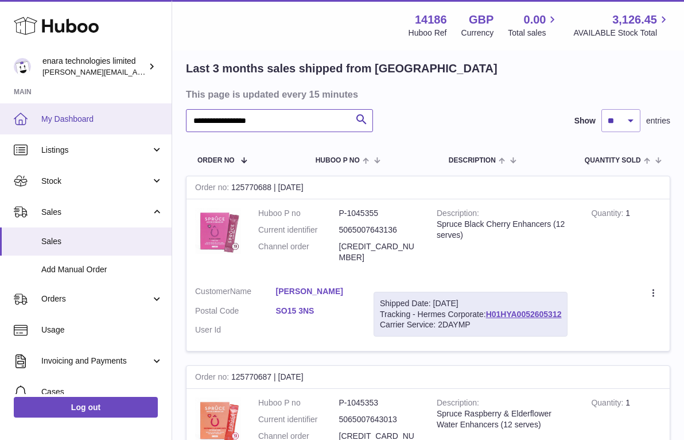
drag, startPoint x: 289, startPoint y: 117, endPoint x: 88, endPoint y: 107, distance: 200.5
click at [91, 107] on div "**********" at bounding box center [342, 283] width 684 height 724
paste input "text"
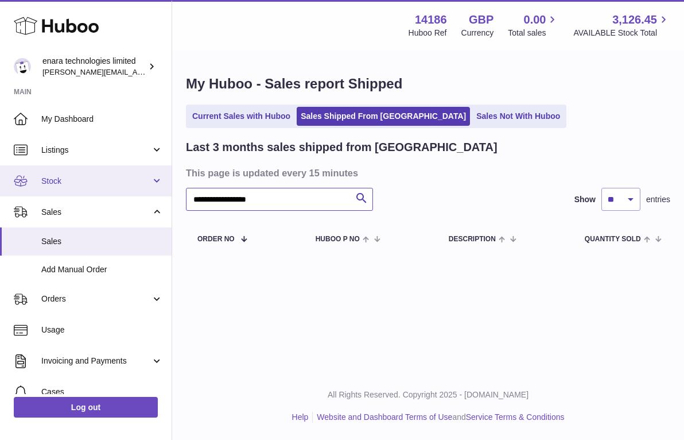
drag, startPoint x: 283, startPoint y: 205, endPoint x: 129, endPoint y: 173, distance: 157.6
click at [126, 174] on div "**********" at bounding box center [342, 220] width 684 height 440
paste input "text"
drag, startPoint x: 297, startPoint y: 202, endPoint x: 134, endPoint y: 187, distance: 164.2
click at [134, 187] on div "**********" at bounding box center [342, 220] width 684 height 440
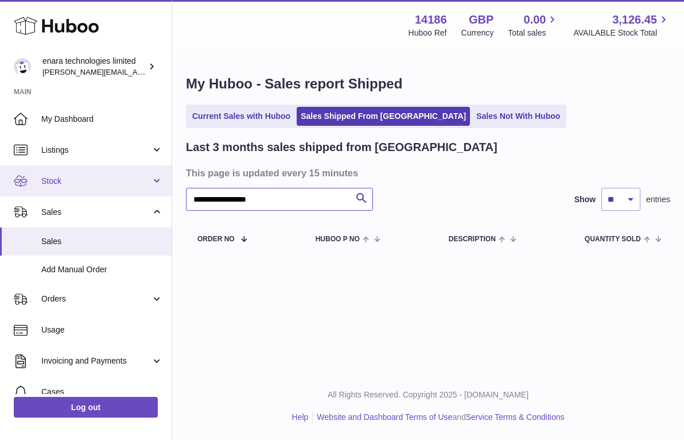
paste input "text"
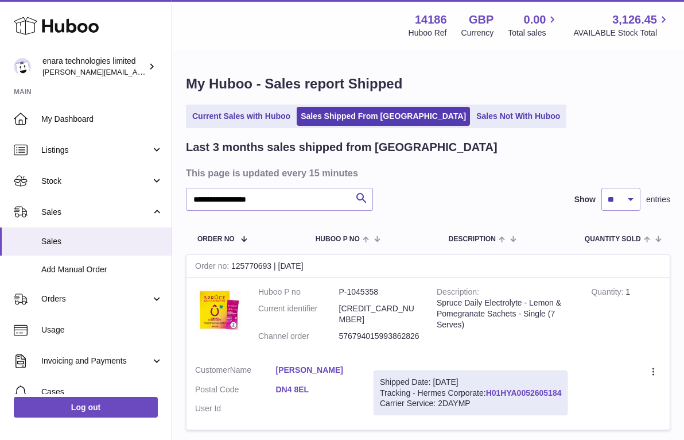
drag, startPoint x: 566, startPoint y: 377, endPoint x: 490, endPoint y: 378, distance: 76.3
click at [490, 378] on div "Shipped Date: 1st Oct 2025 Tracking - Hermes Corporate: H01HYA0052605184 Carrie…" at bounding box center [471, 392] width 194 height 45
copy div "H01HYA0052605184"
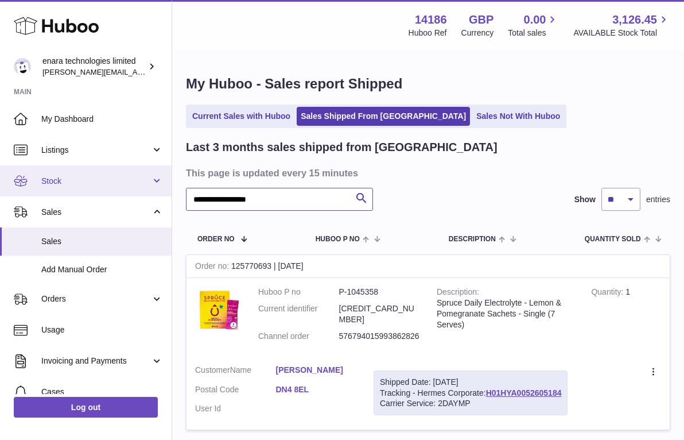
drag, startPoint x: 284, startPoint y: 202, endPoint x: 130, endPoint y: 184, distance: 154.8
click at [130, 184] on div "**********" at bounding box center [342, 267] width 684 height 534
paste input "text"
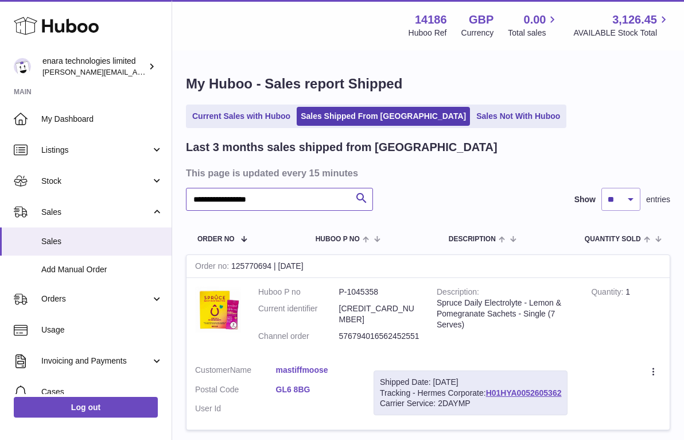
type input "**********"
drag, startPoint x: 568, startPoint y: 377, endPoint x: 489, endPoint y: 378, distance: 79.2
click at [489, 378] on div "Shipped Date: 1st Oct 2025 Tracking - Hermes Corporate: H01HYA0052605362 Carrie…" at bounding box center [471, 392] width 194 height 45
copy div "H01HYA0052605362"
click at [515, 131] on div "**********" at bounding box center [428, 259] width 512 height 415
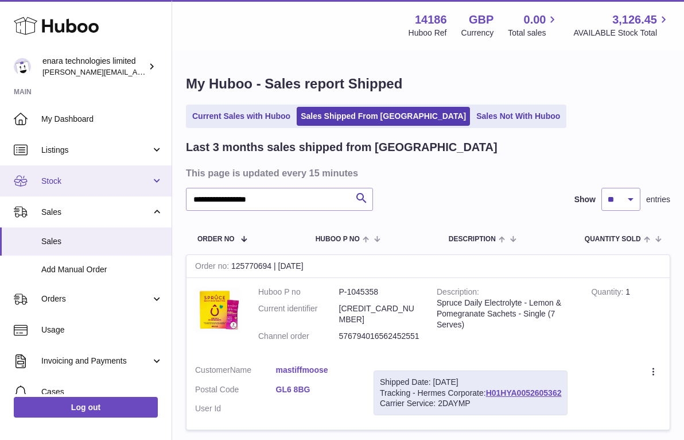
click at [95, 190] on link "Stock" at bounding box center [86, 180] width 172 height 31
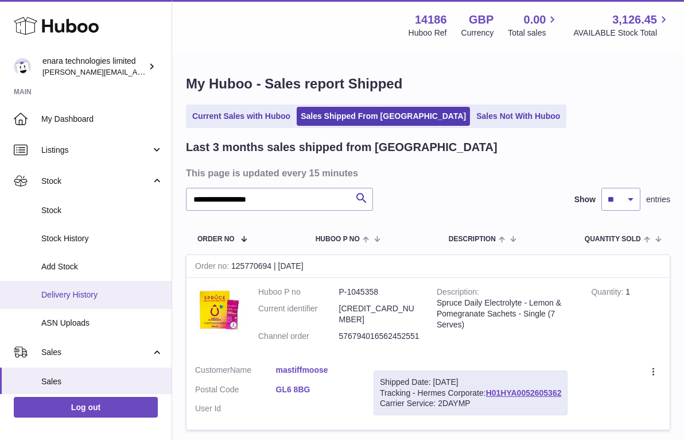
click at [100, 295] on span "Delivery History" at bounding box center [102, 294] width 122 height 11
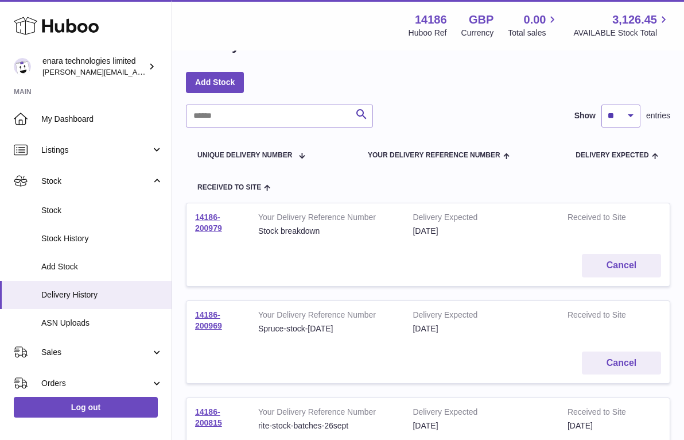
scroll to position [41, 0]
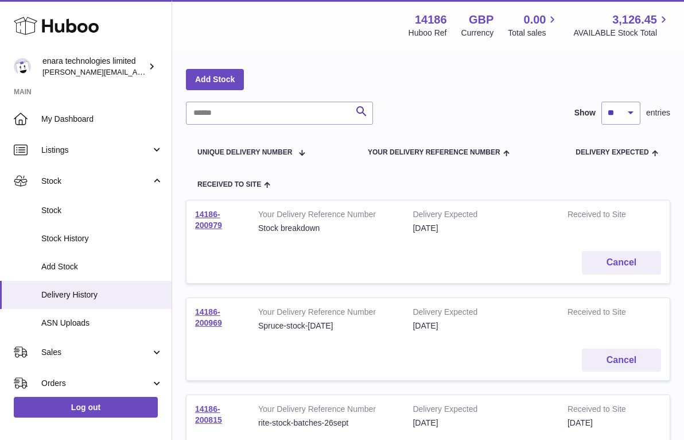
drag, startPoint x: 232, startPoint y: 319, endPoint x: 194, endPoint y: 304, distance: 41.2
click at [194, 304] on td "14186-200969" at bounding box center [218, 319] width 63 height 42
copy link "14186-200969"
click at [213, 319] on link "14186-200969" at bounding box center [208, 317] width 27 height 20
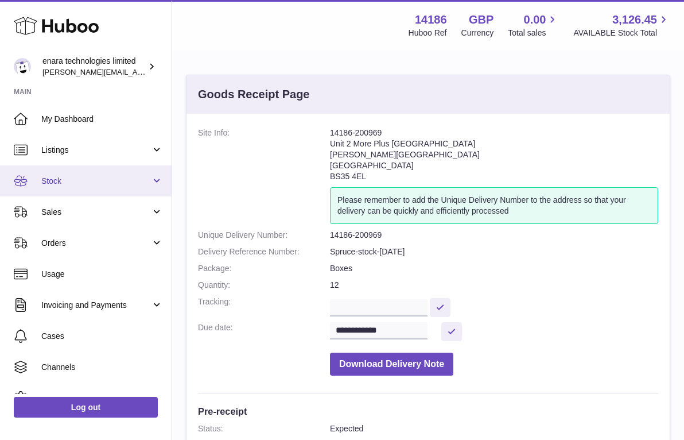
click at [129, 179] on span "Stock" at bounding box center [96, 181] width 110 height 11
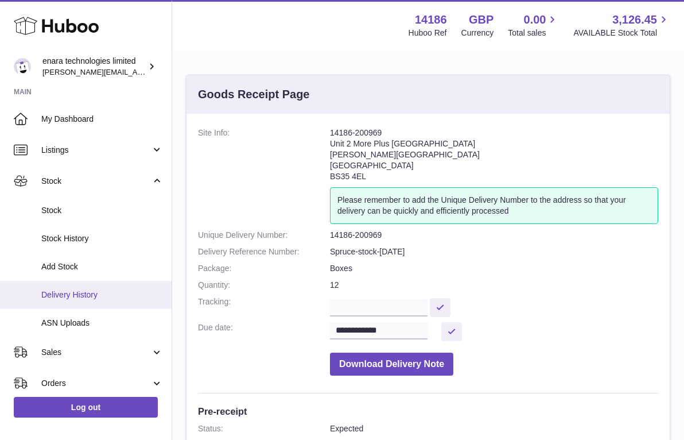
click at [132, 293] on span "Delivery History" at bounding box center [102, 294] width 122 height 11
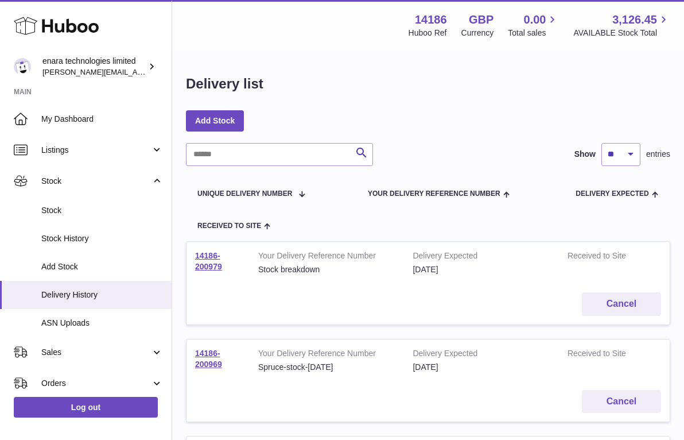
drag, startPoint x: 231, startPoint y: 362, endPoint x: 194, endPoint y: 347, distance: 39.6
click at [194, 347] on td "14186-200969" at bounding box center [218, 360] width 63 height 42
copy link "14186-200969"
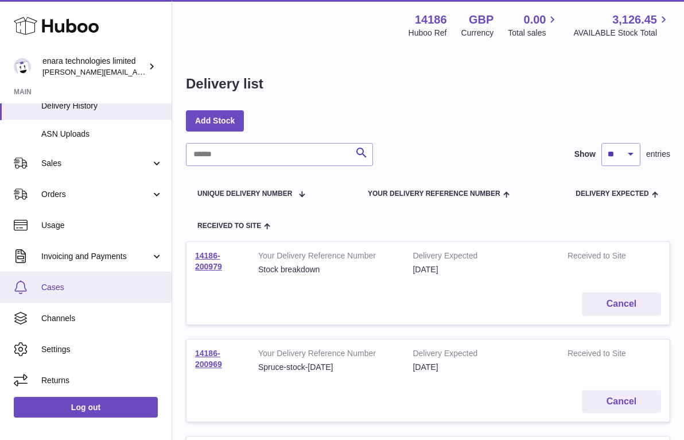
scroll to position [188, 0]
click at [78, 284] on span "Cases" at bounding box center [102, 287] width 122 height 11
